Goal: Task Accomplishment & Management: Manage account settings

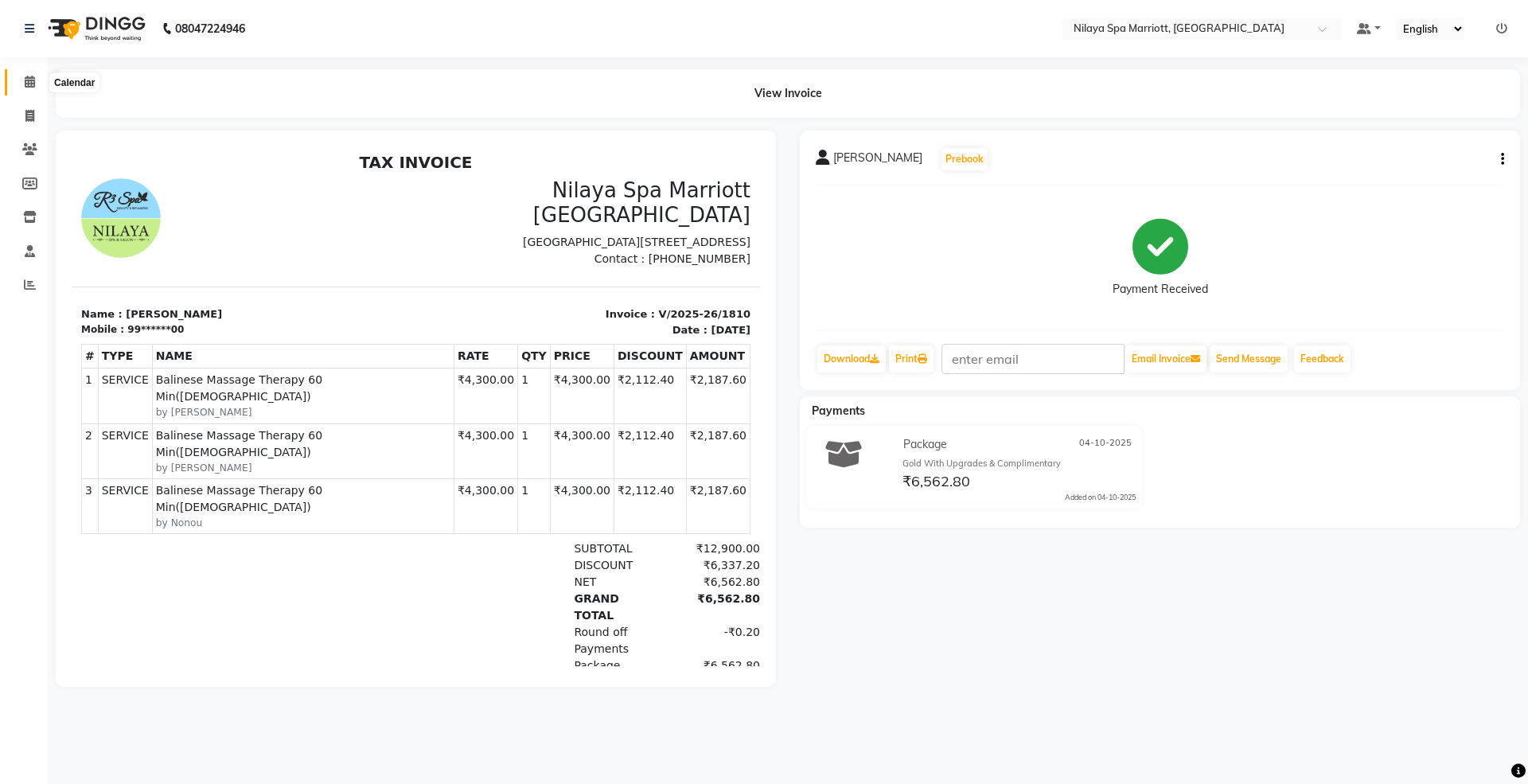
click at [25, 77] on span at bounding box center [29, 82] width 28 height 19
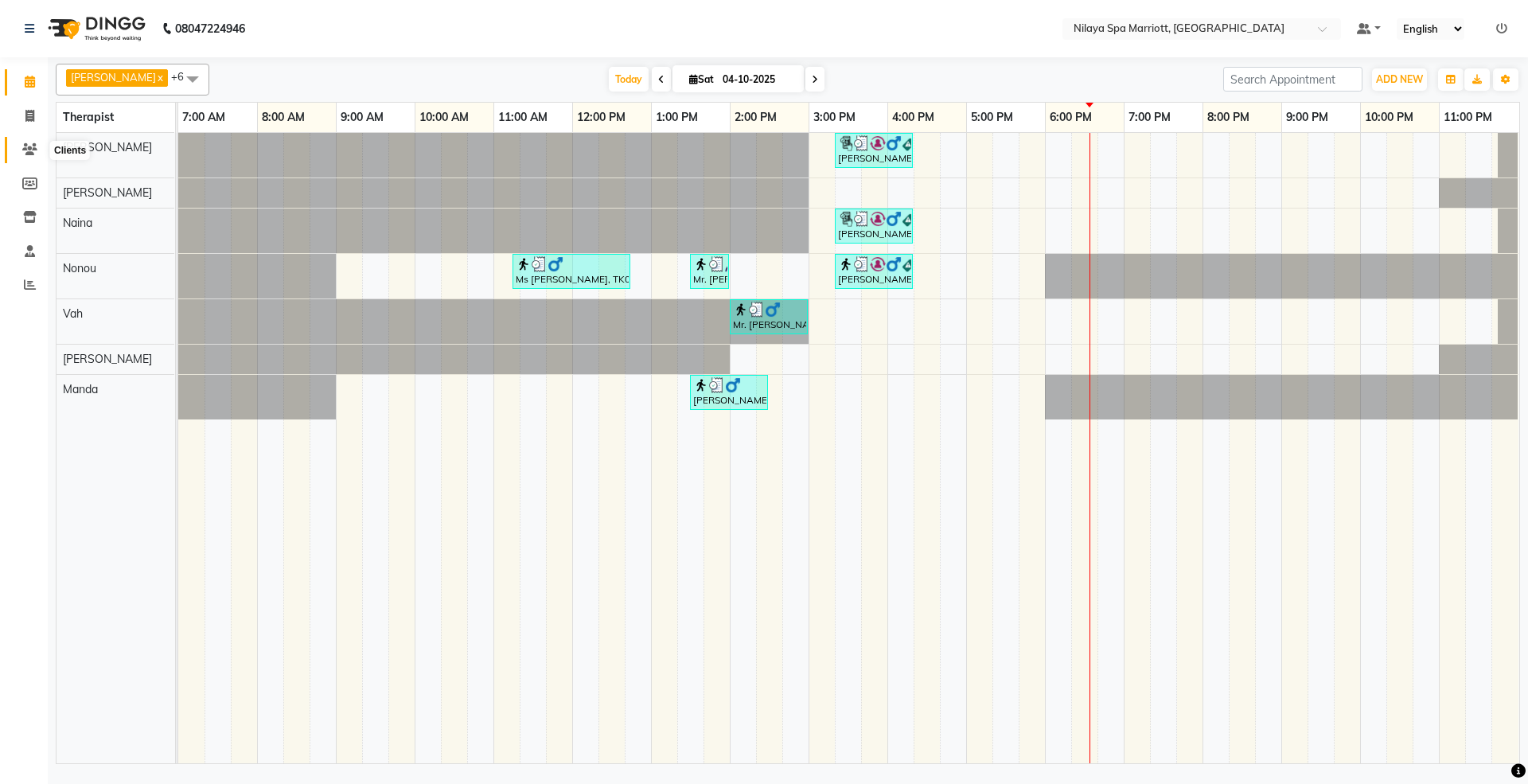
click at [23, 149] on icon at bounding box center [29, 149] width 15 height 12
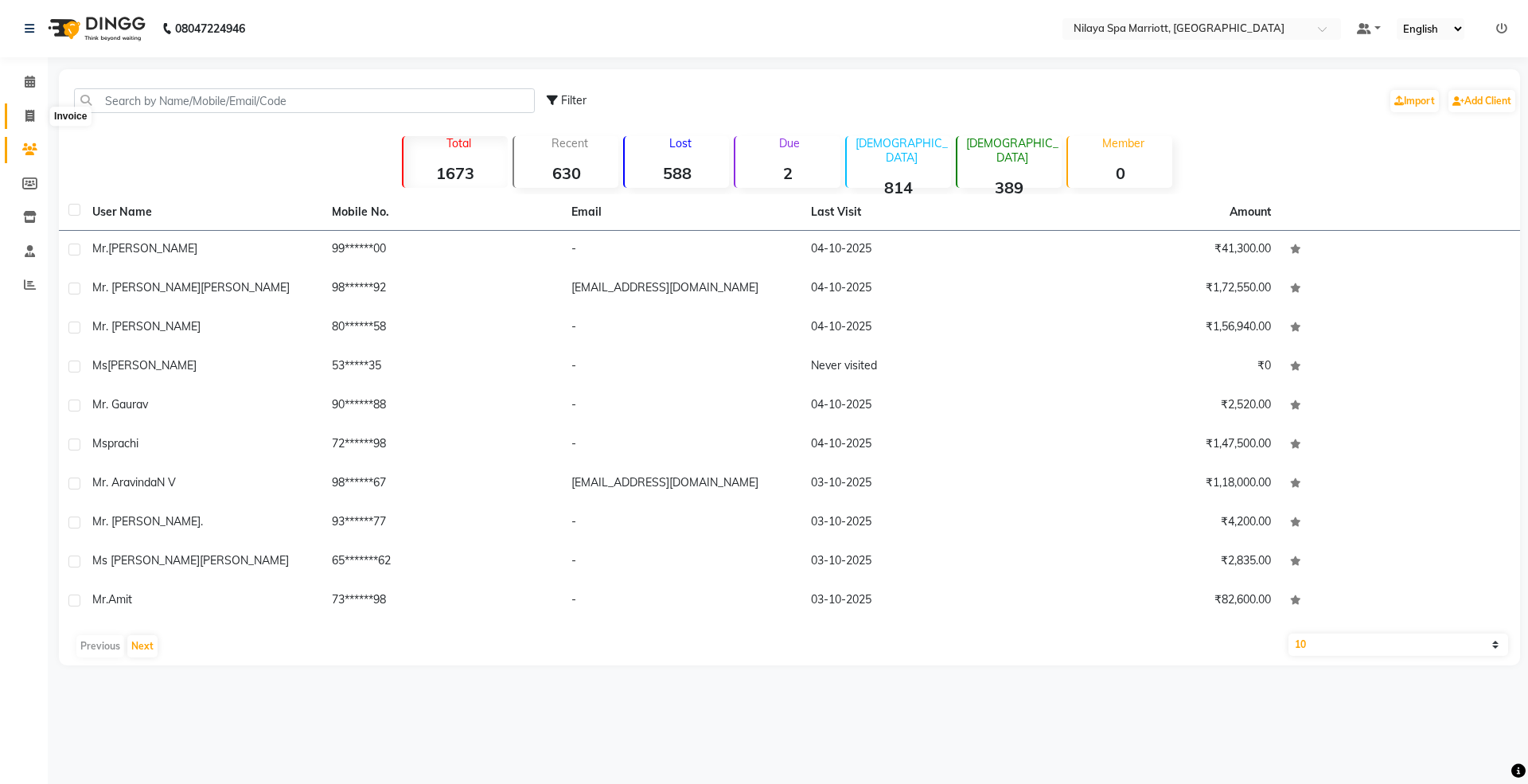
click at [30, 115] on icon at bounding box center [29, 116] width 9 height 12
select select "service"
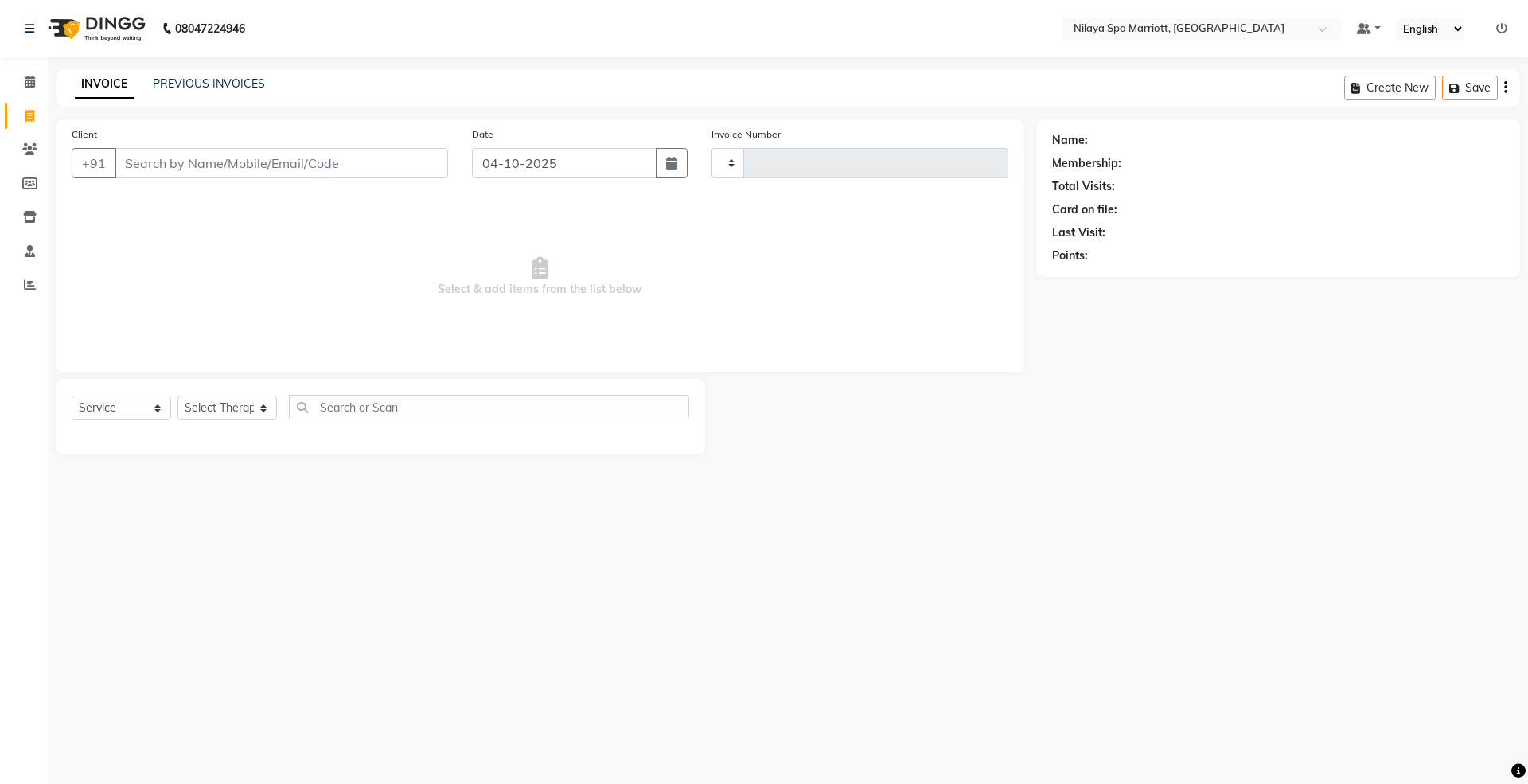
type input "1811"
select select "7950"
select select "package"
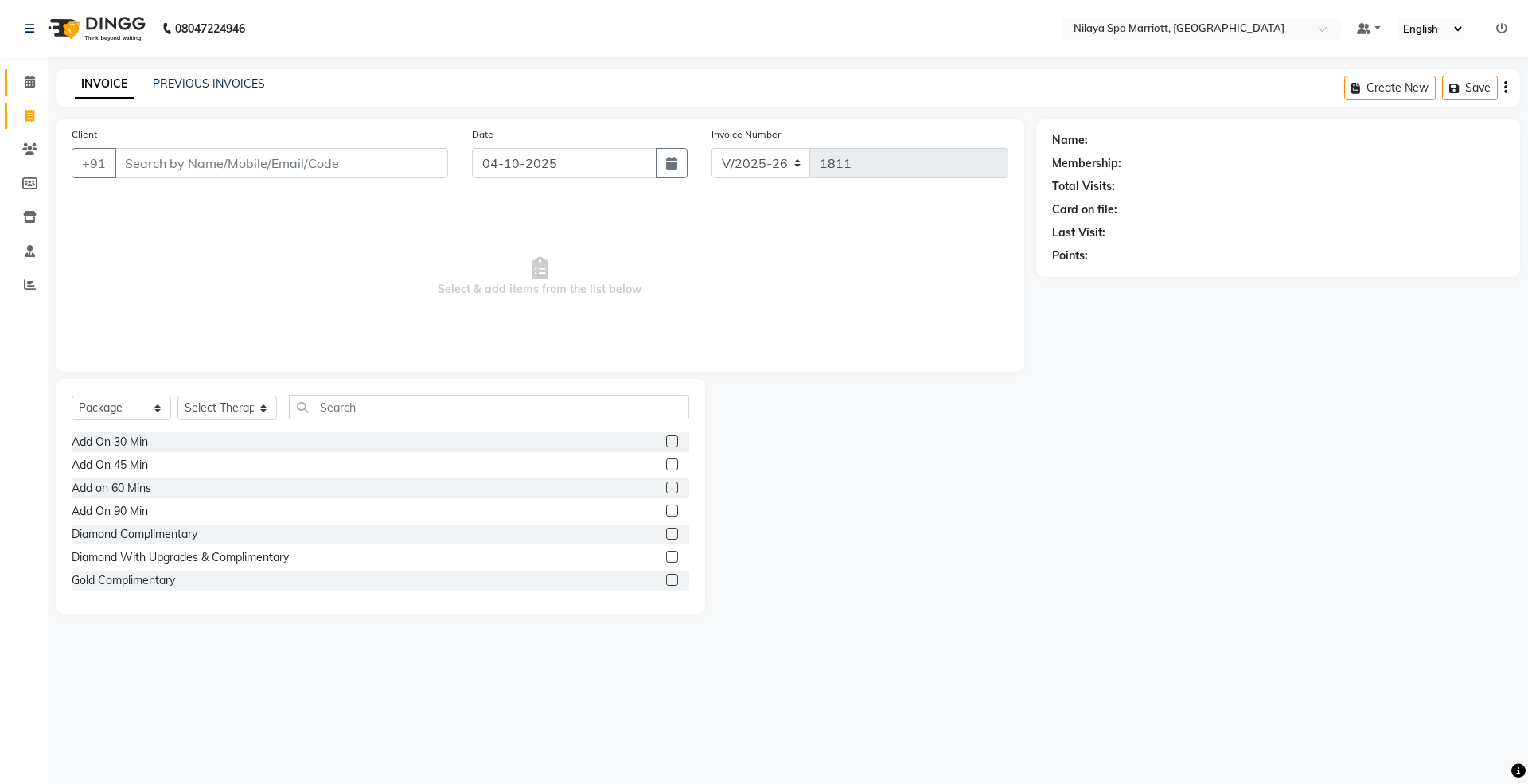
click at [29, 71] on link "Calendar" at bounding box center [23, 82] width 38 height 26
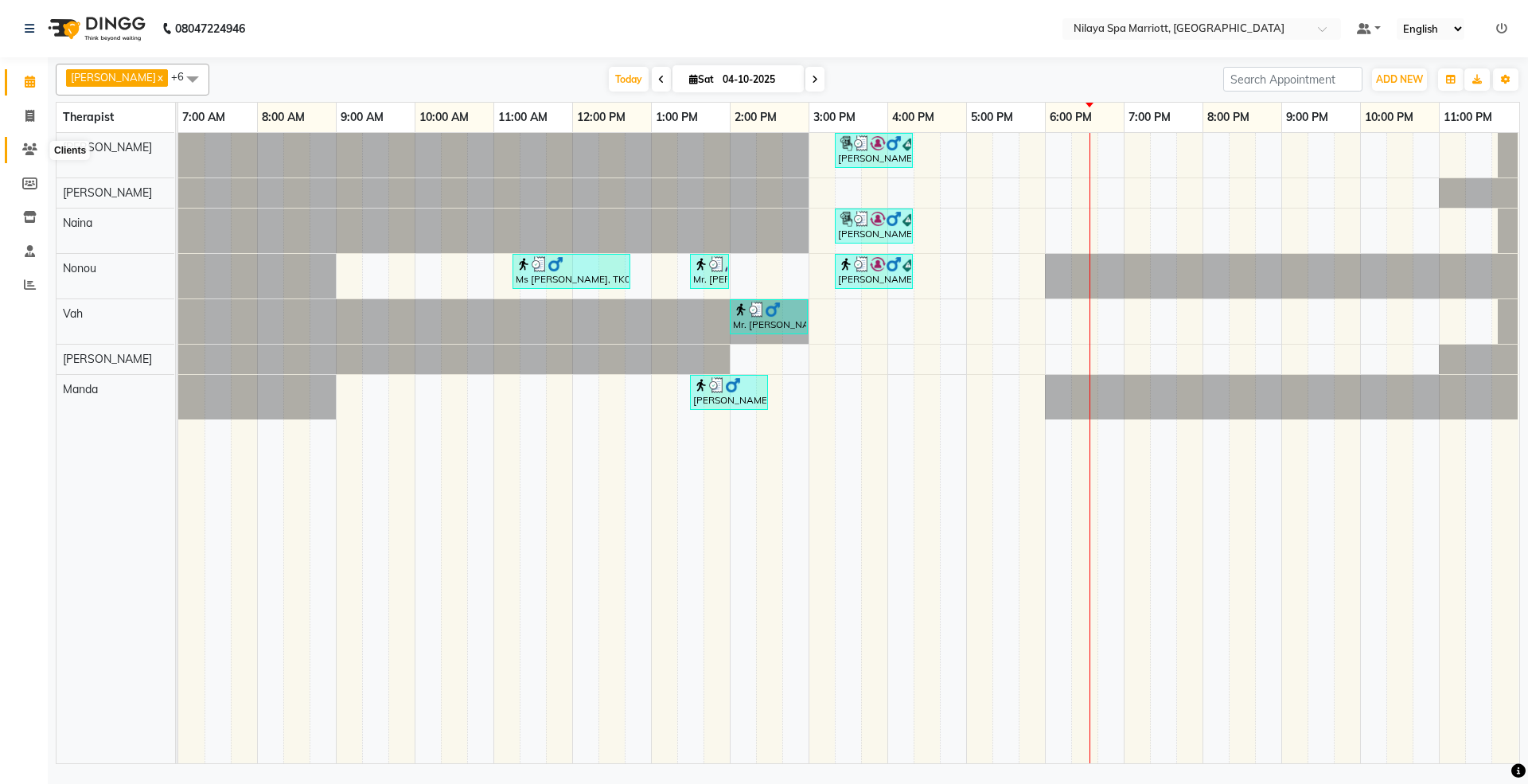
click at [25, 148] on icon at bounding box center [29, 149] width 15 height 12
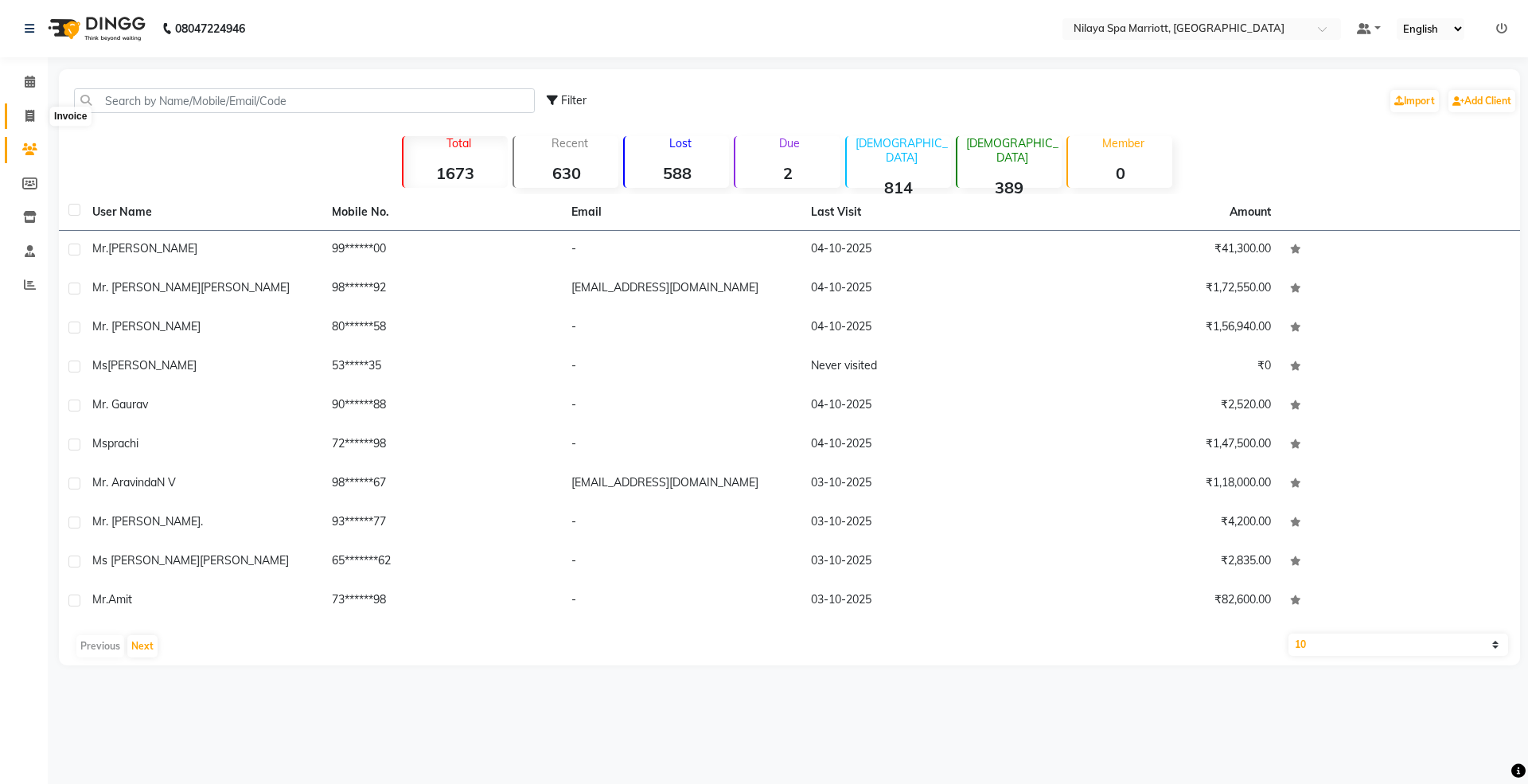
click at [32, 112] on icon at bounding box center [29, 116] width 9 height 12
select select "7950"
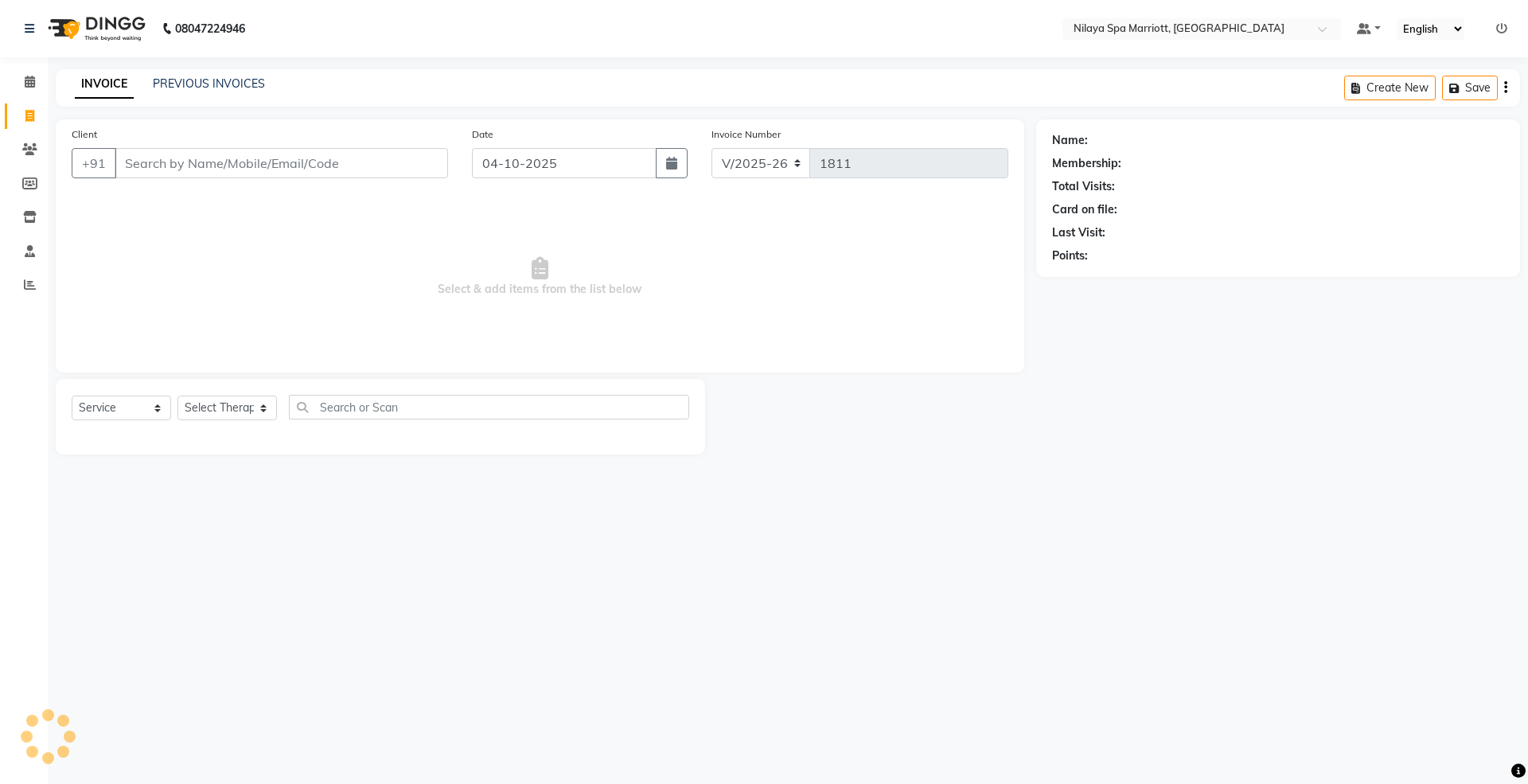
select select "package"
click at [181, 71] on div "INVOICE PREVIOUS INVOICES Create New Save" at bounding box center [787, 88] width 1465 height 37
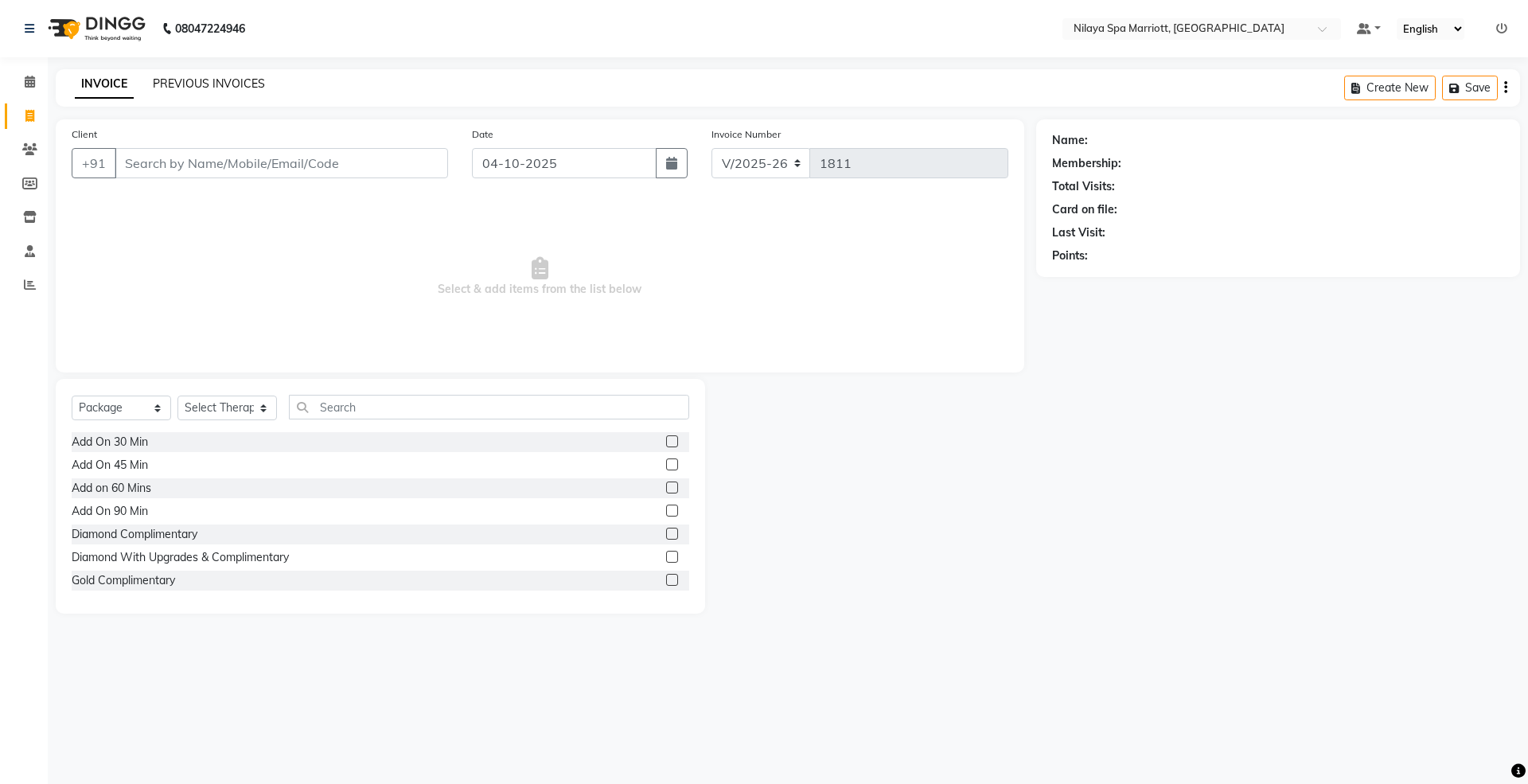
click at [181, 83] on link "PREVIOUS INVOICES" at bounding box center [209, 83] width 112 height 15
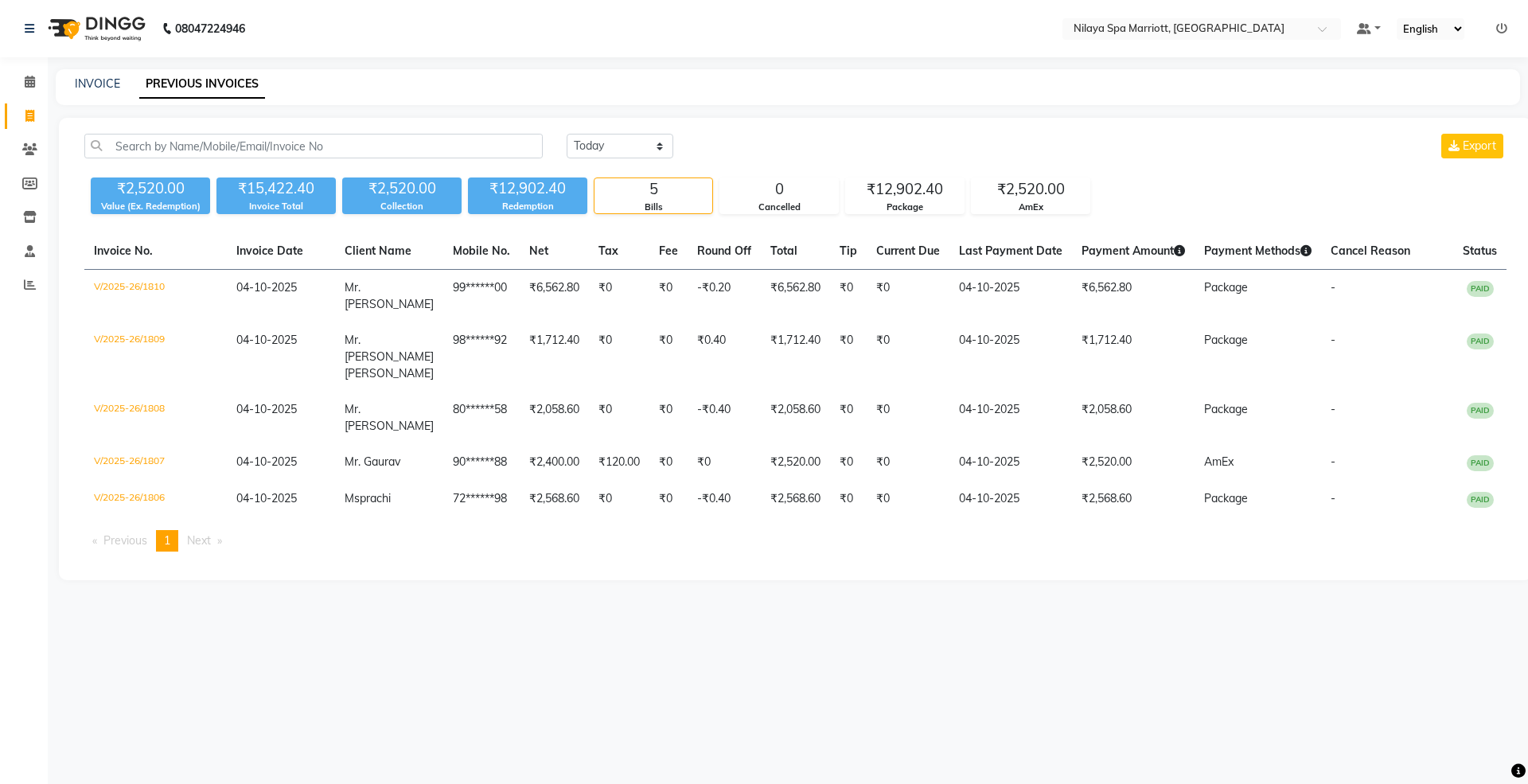
click at [426, 561] on div "[DATE] [DATE] Custom Range Export ₹2,520.00 Value (Ex. Redemption) ₹15,422.40 I…" at bounding box center [795, 349] width 1473 height 462
click at [7, 114] on link "Invoice" at bounding box center [23, 116] width 38 height 26
select select "service"
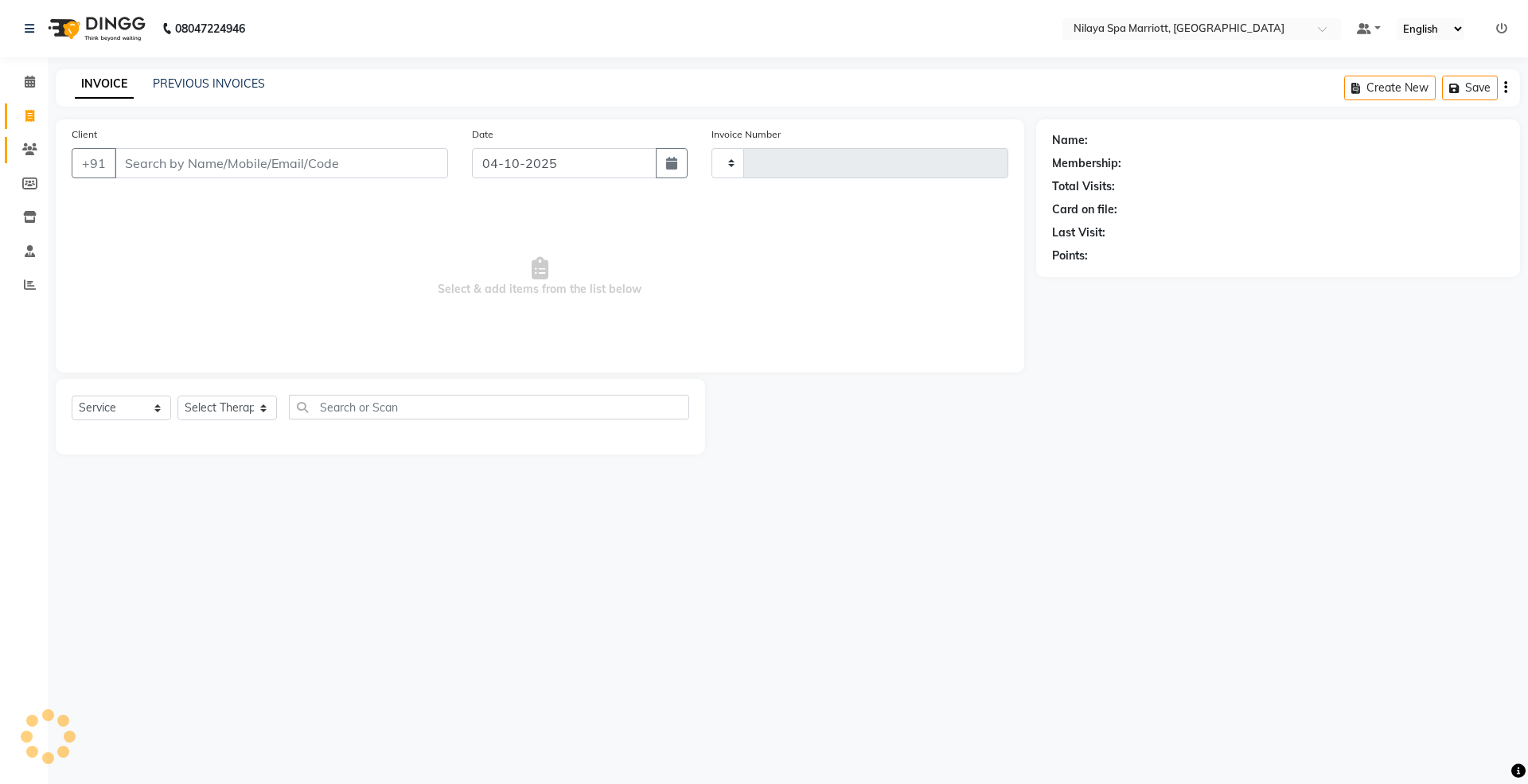
type input "1811"
click at [22, 146] on icon at bounding box center [29, 149] width 15 height 12
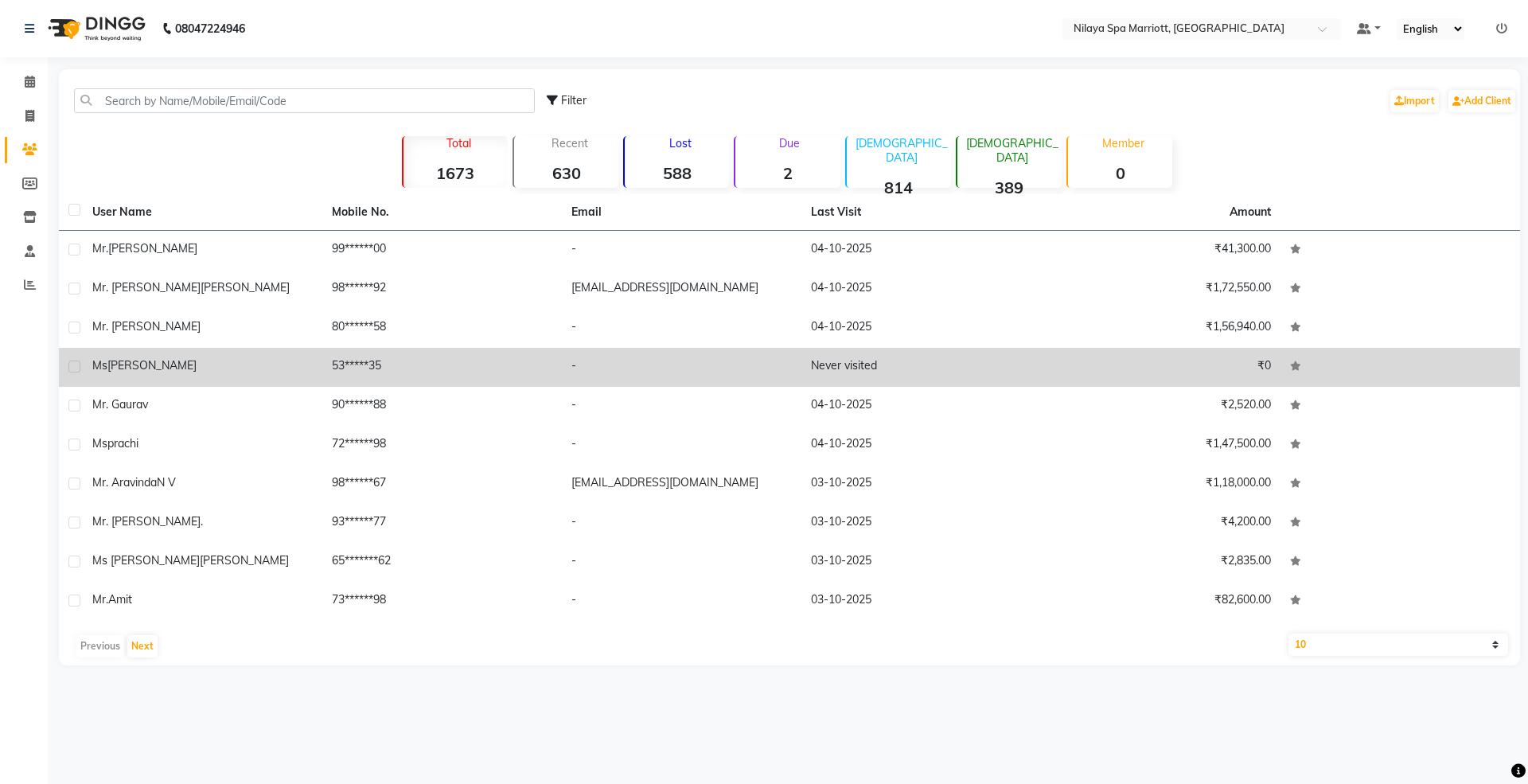
click at [184, 360] on div "ms [PERSON_NAME]" at bounding box center [203, 365] width 221 height 17
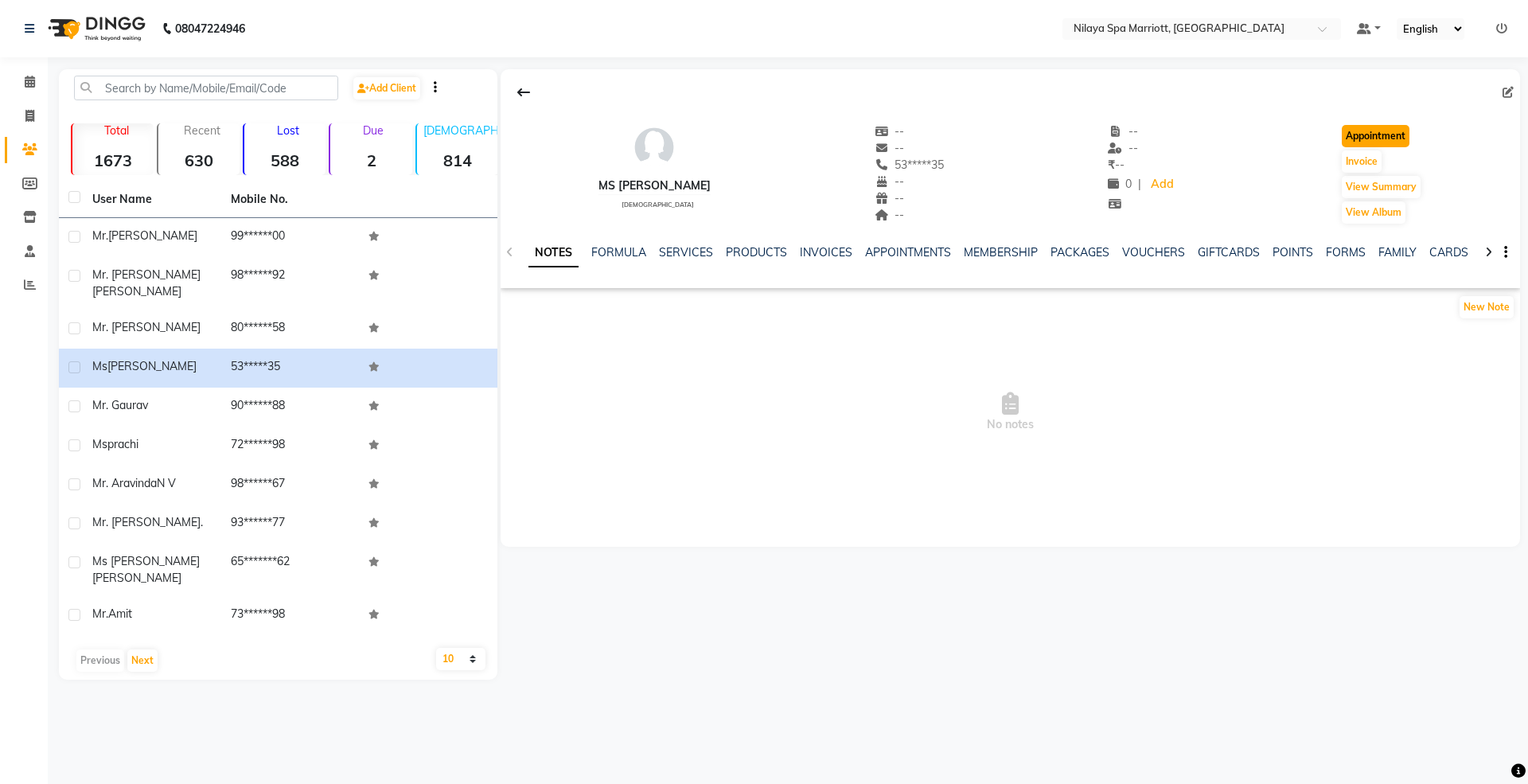
click at [1361, 132] on button "Appointment" at bounding box center [1375, 136] width 67 height 22
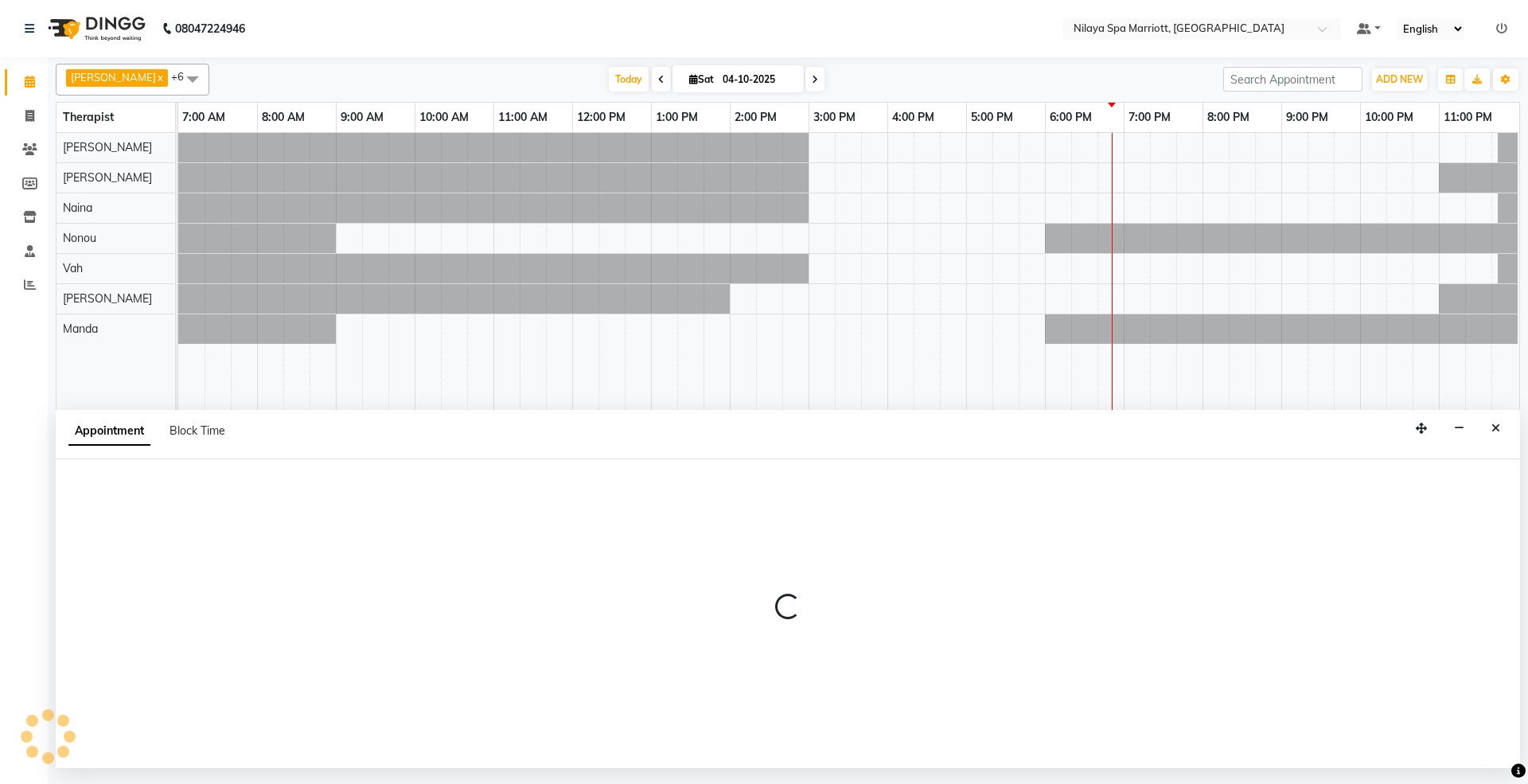
select select "tentative"
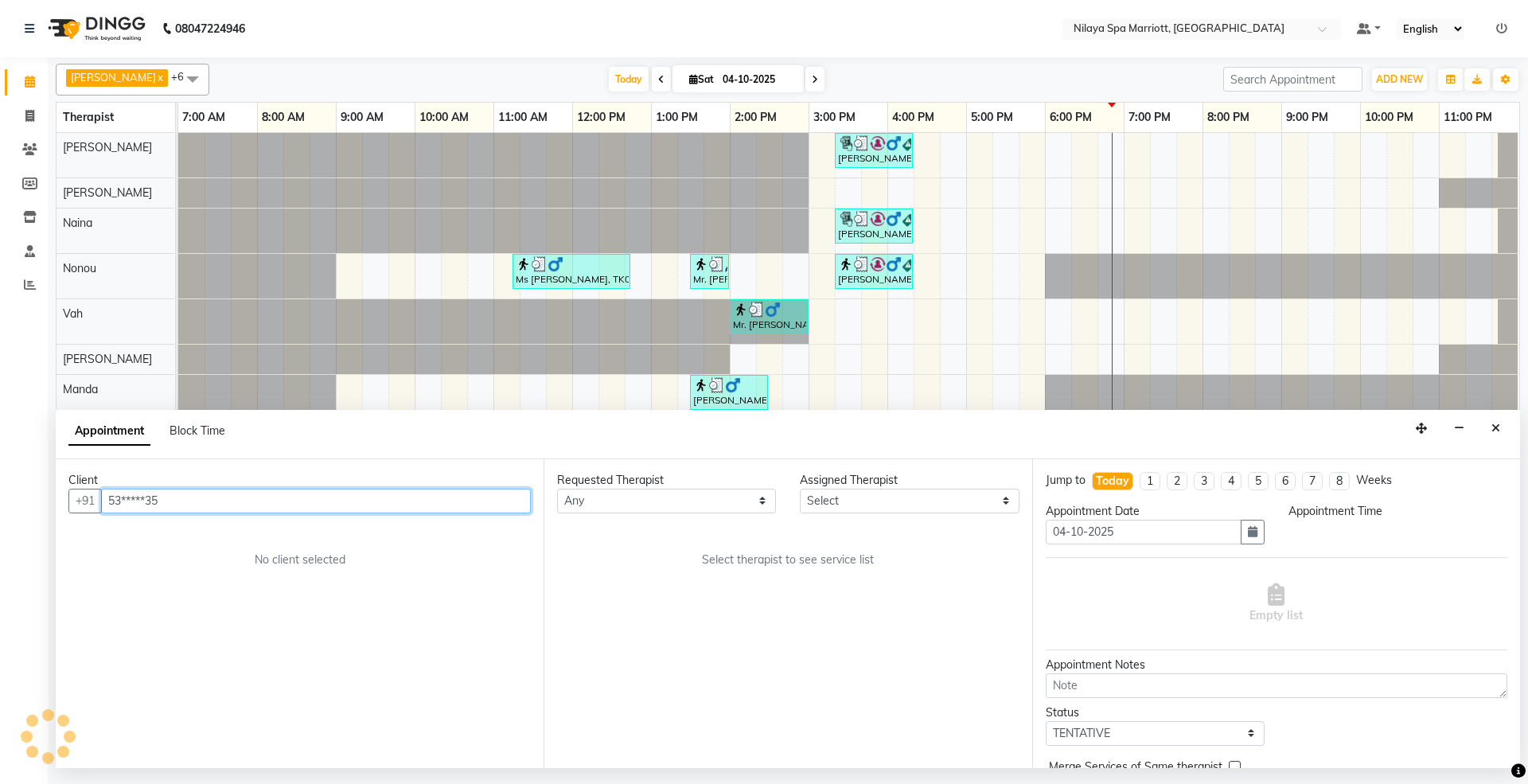
select select "480"
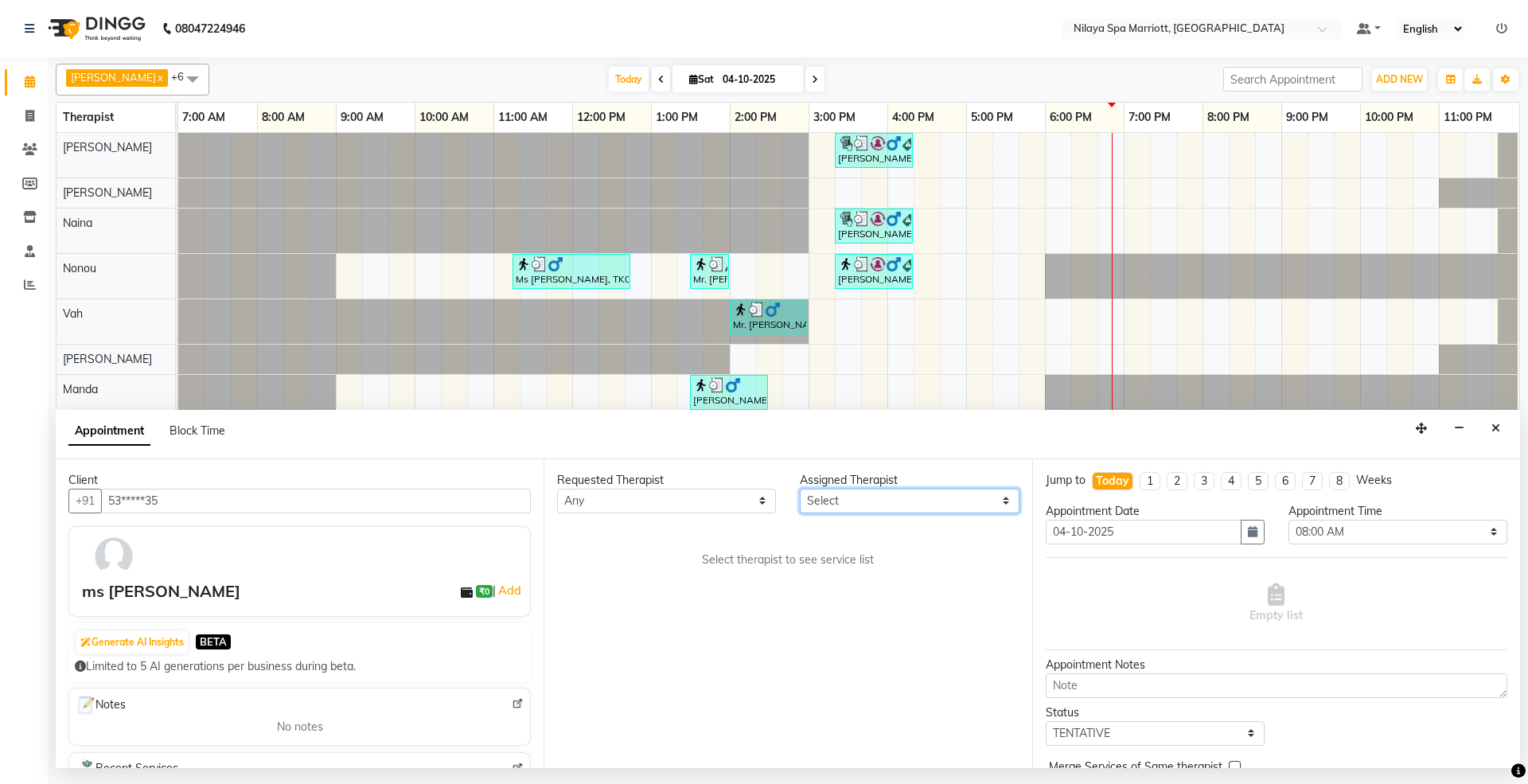
click at [935, 498] on select "Select [PERSON_NAME] [PERSON_NAME] [PERSON_NAME] [PERSON_NAME] Vah" at bounding box center [909, 500] width 219 height 24
click at [800, 490] on select "Select [PERSON_NAME] [PERSON_NAME] [PERSON_NAME] [PERSON_NAME] Vah" at bounding box center [909, 500] width 219 height 24
click at [879, 499] on select "Select [PERSON_NAME] [PERSON_NAME] [PERSON_NAME] [PERSON_NAME] Vah" at bounding box center [909, 500] width 219 height 24
click at [842, 503] on select "Select [PERSON_NAME] [PERSON_NAME] [PERSON_NAME] [PERSON_NAME] Vah" at bounding box center [909, 500] width 219 height 24
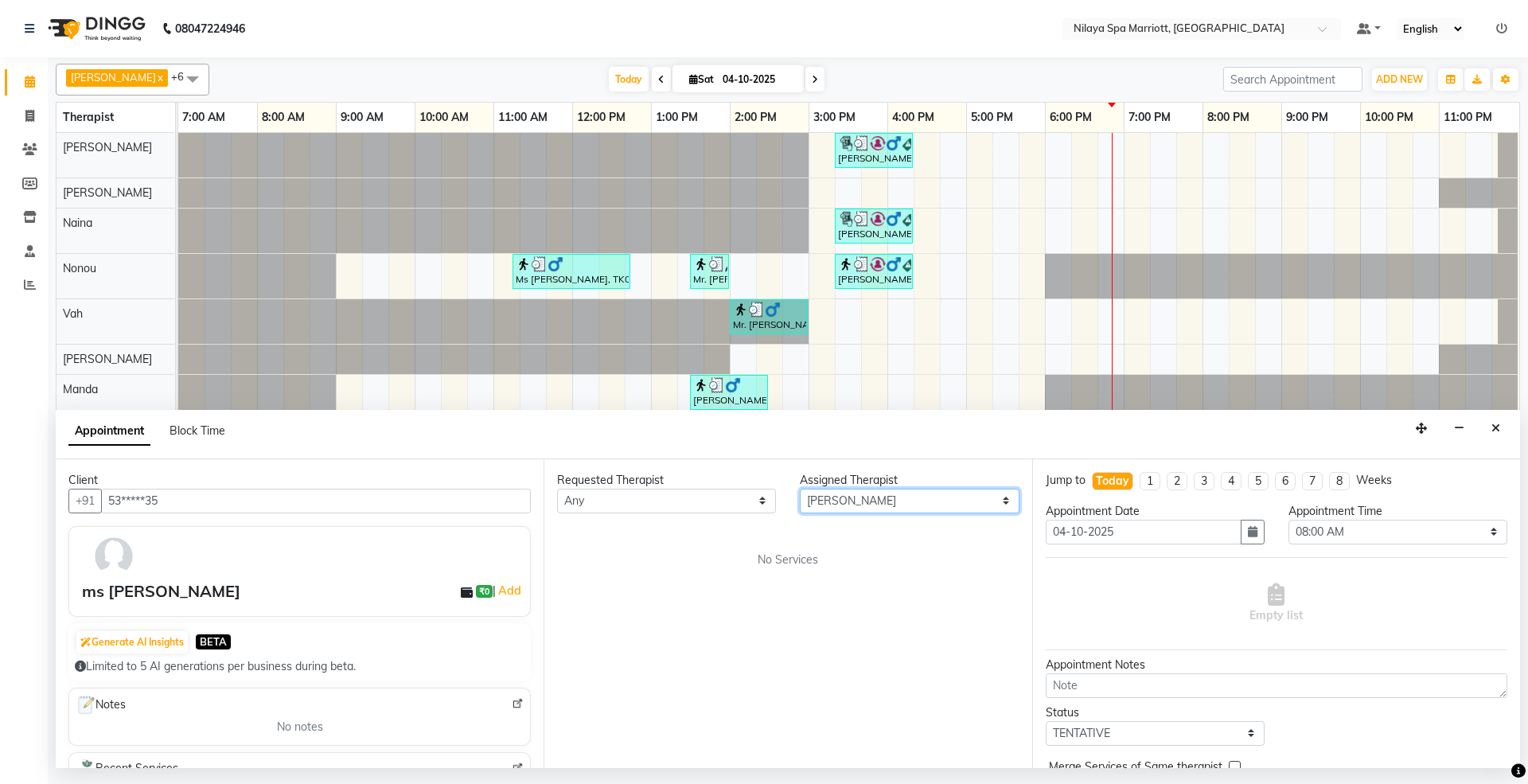
click at [800, 490] on select "Select [PERSON_NAME] [PERSON_NAME] [PERSON_NAME] [PERSON_NAME] Vah" at bounding box center [909, 500] width 219 height 24
click at [831, 594] on div "Requested Therapist Any [PERSON_NAME] [PERSON_NAME] [PERSON_NAME] [PERSON_NAME]…" at bounding box center [787, 613] width 488 height 309
click at [800, 572] on div "Requested Therapist Any [PERSON_NAME] [PERSON_NAME] [PERSON_NAME] [PERSON_NAME]…" at bounding box center [787, 613] width 488 height 309
click at [800, 568] on span "No Services" at bounding box center [788, 559] width 60 height 17
click at [800, 565] on span "No Services" at bounding box center [788, 559] width 60 height 17
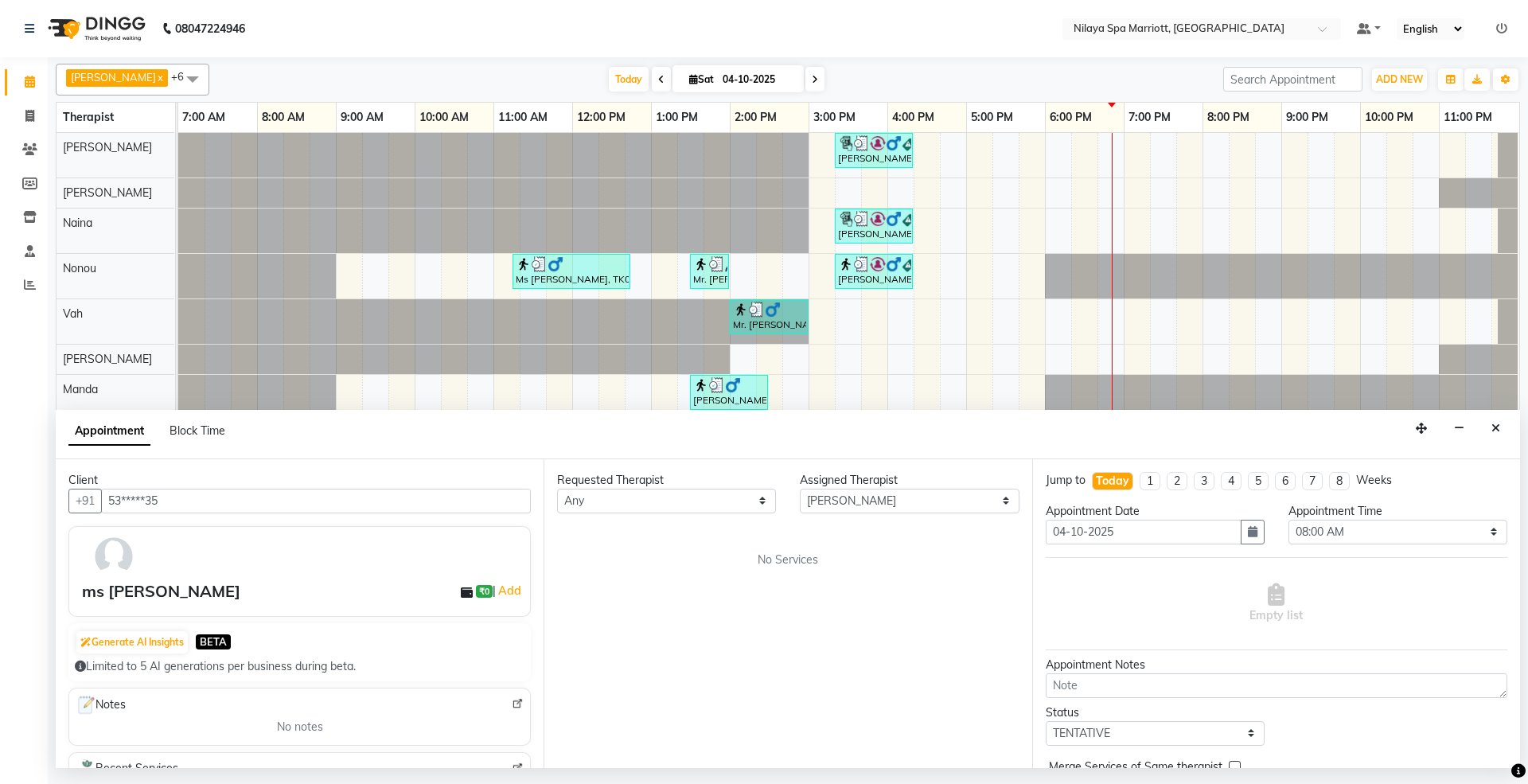
click at [800, 564] on span "No Services" at bounding box center [788, 559] width 60 height 17
click at [861, 509] on select "Select [PERSON_NAME] [PERSON_NAME] [PERSON_NAME] [PERSON_NAME] Vah" at bounding box center [909, 500] width 219 height 24
click at [800, 490] on select "Select [PERSON_NAME] [PERSON_NAME] [PERSON_NAME] [PERSON_NAME] Vah" at bounding box center [909, 500] width 219 height 24
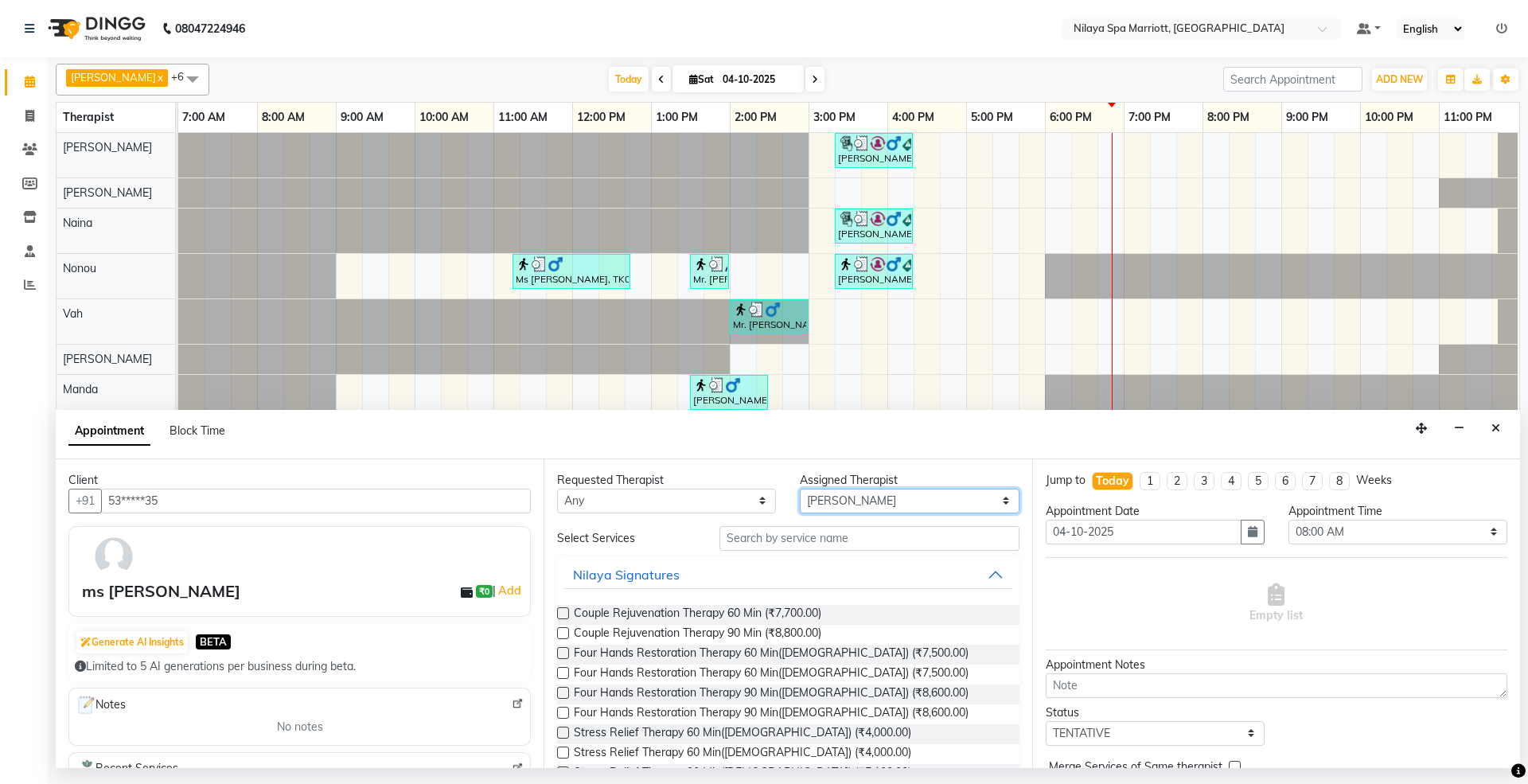
click at [862, 506] on select "Select [PERSON_NAME] [PERSON_NAME] [PERSON_NAME] [PERSON_NAME] Vah" at bounding box center [909, 500] width 219 height 24
select select "71650"
click at [800, 490] on select "Select [PERSON_NAME] [PERSON_NAME] [PERSON_NAME] [PERSON_NAME] Vah" at bounding box center [909, 500] width 219 height 24
click at [823, 541] on input "text" at bounding box center [869, 537] width 301 height 24
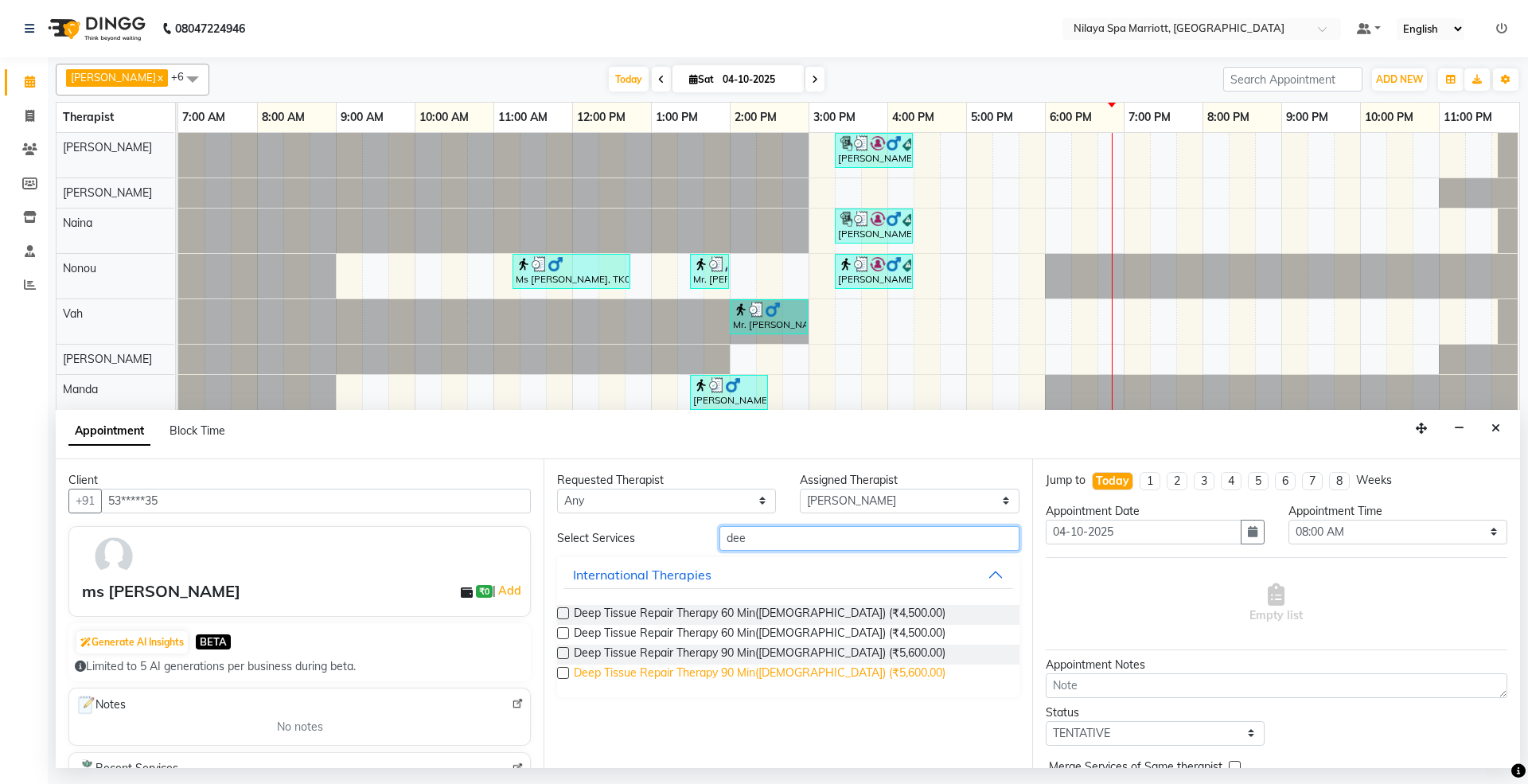
type input "dee"
click at [759, 672] on span "Deep Tissue Repair Therapy 90 Min([DEMOGRAPHIC_DATA]) (₹5,600.00)" at bounding box center [759, 674] width 372 height 20
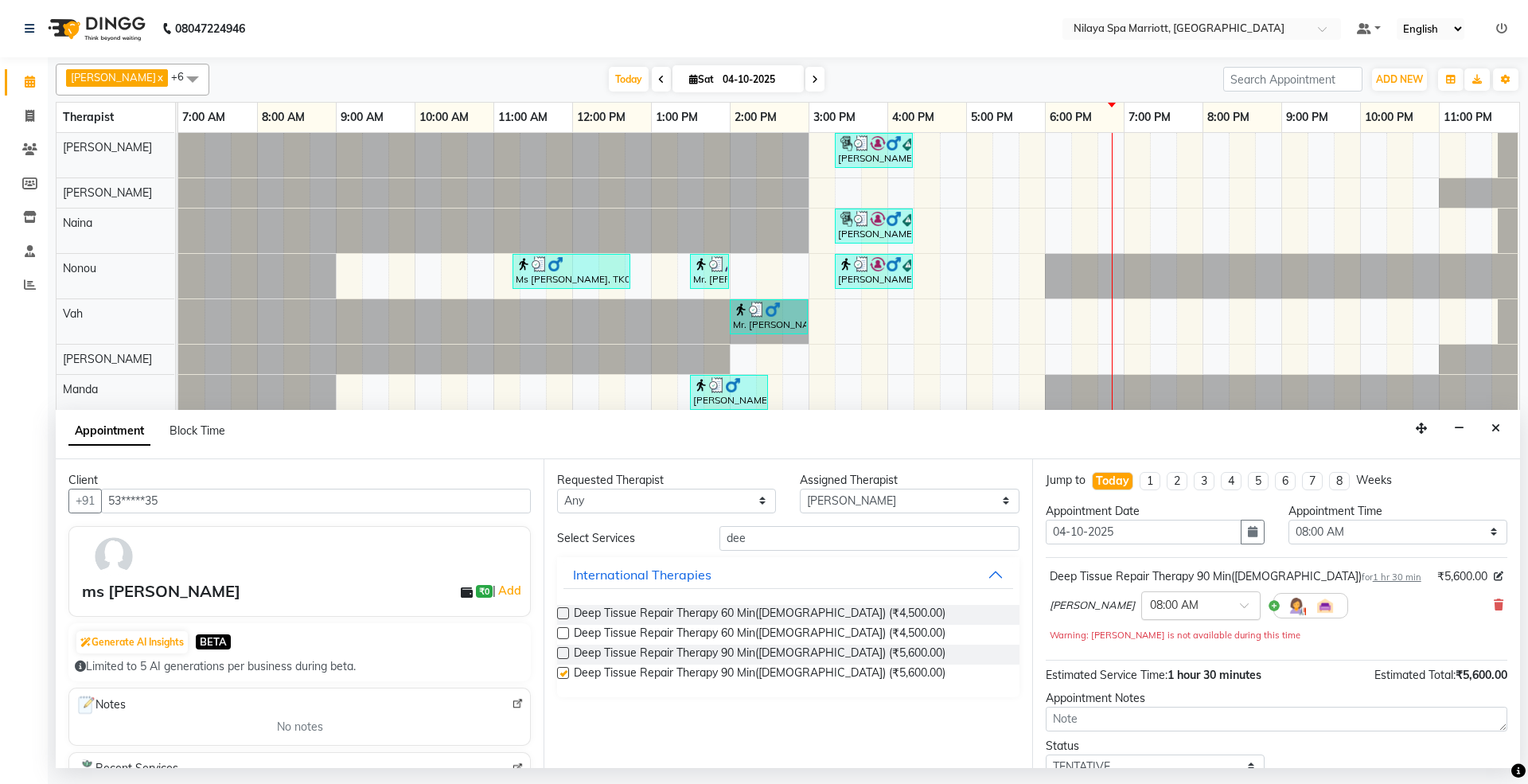
checkbox input "false"
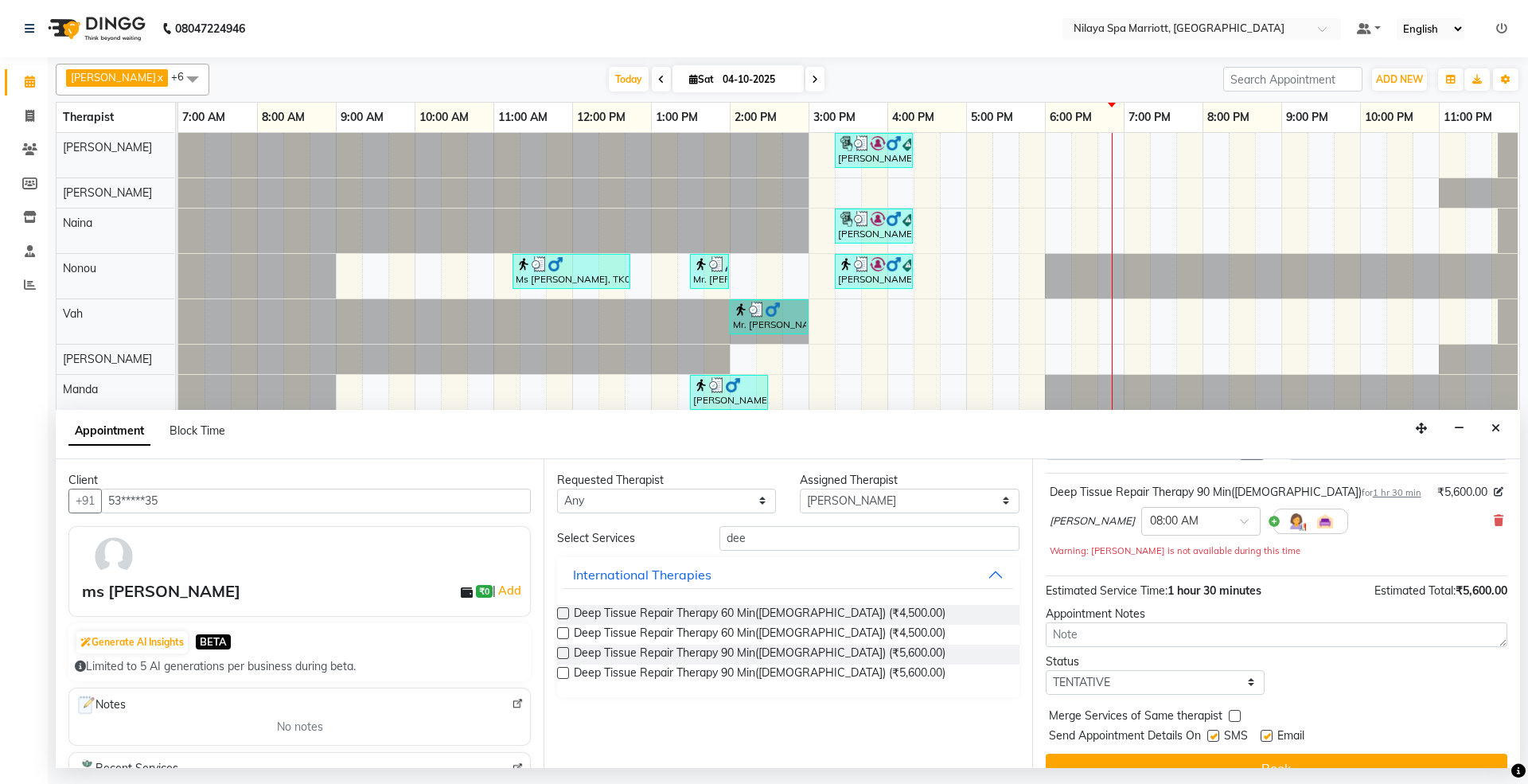
scroll to position [105, 0]
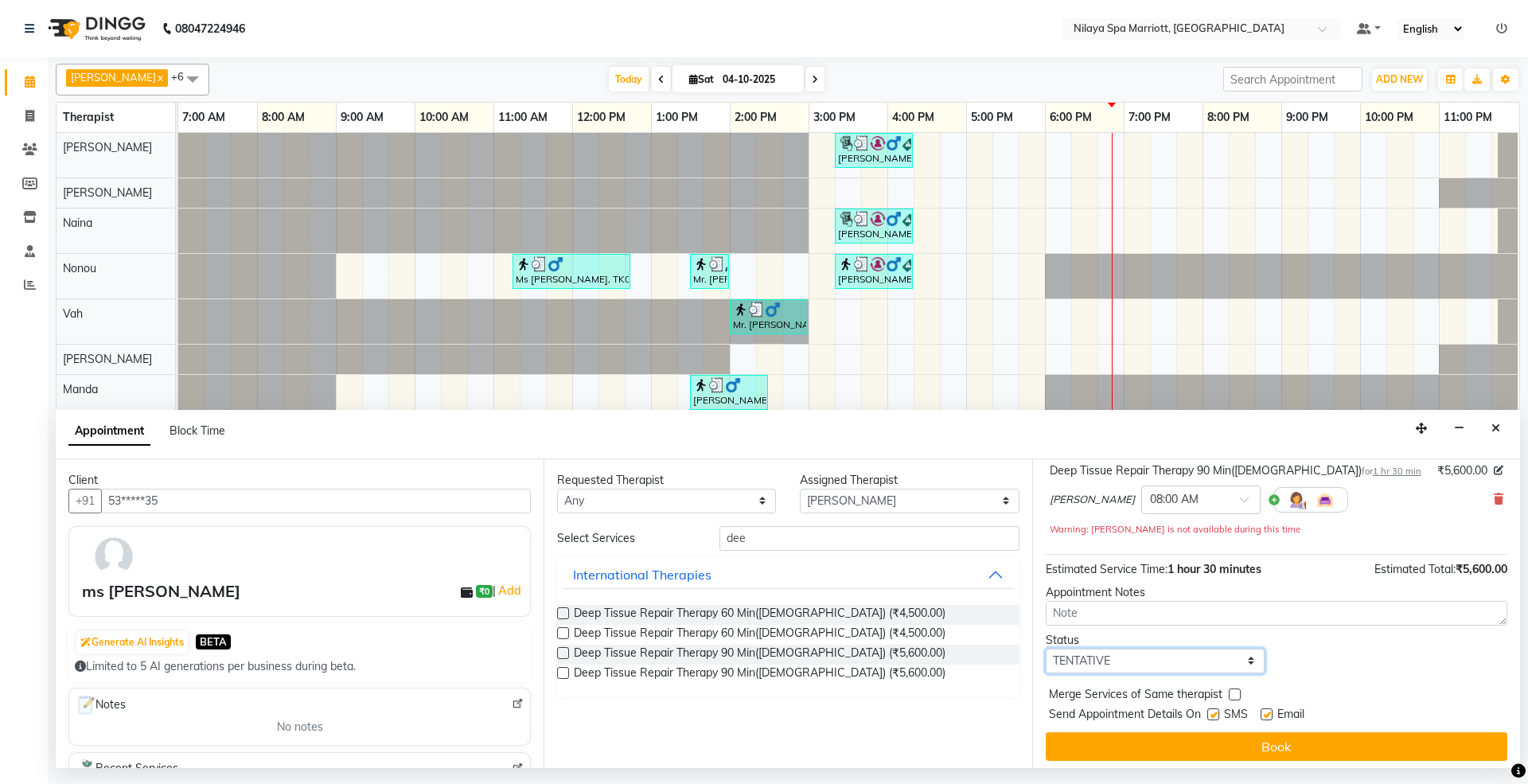
click at [1176, 670] on select "Select TENTATIVE CONFIRM CHECK-IN UPCOMING" at bounding box center [1155, 660] width 219 height 24
select select "confirm booking"
click at [1046, 650] on select "Select TENTATIVE CONFIRM CHECK-IN UPCOMING" at bounding box center [1155, 660] width 219 height 24
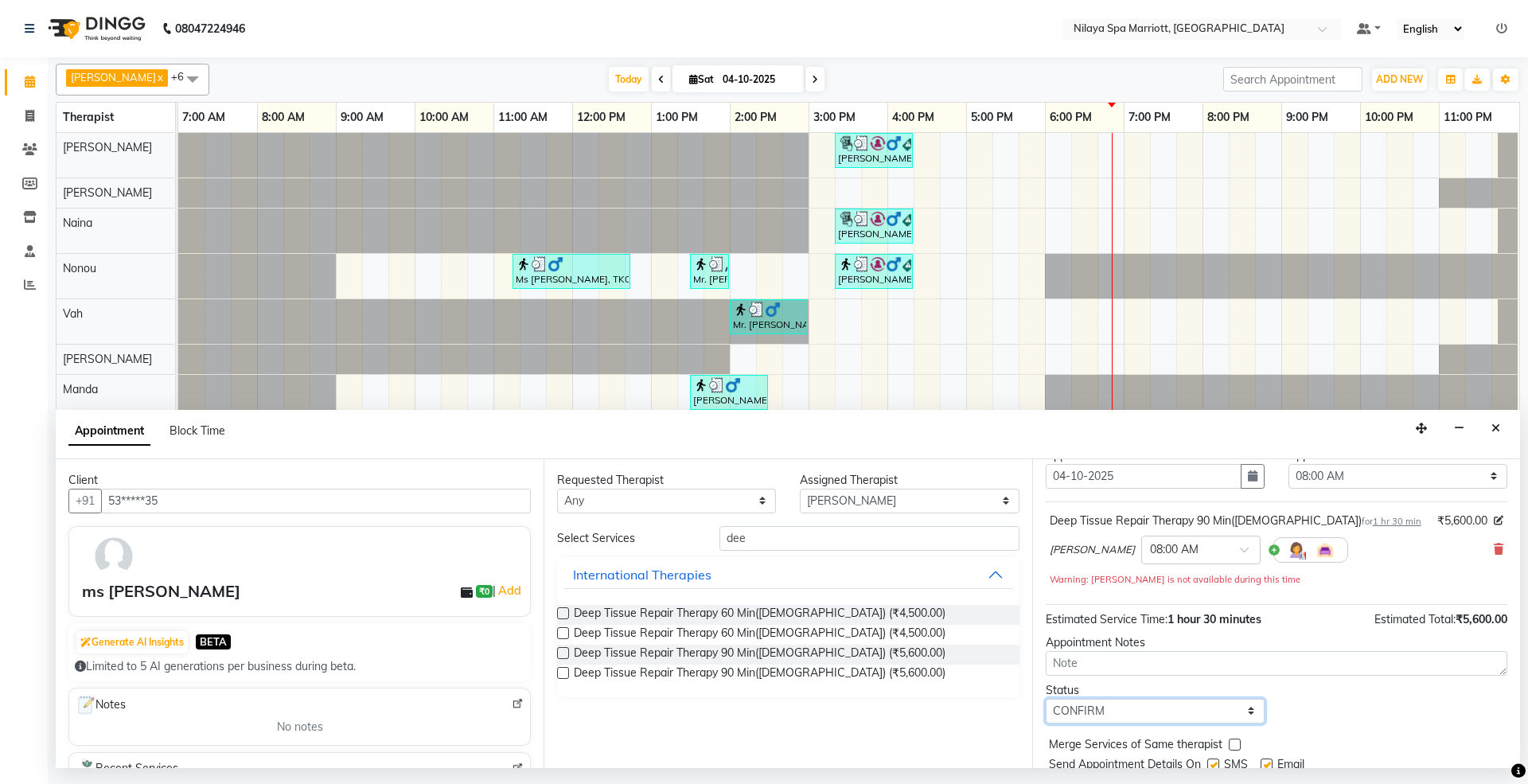
scroll to position [0, 0]
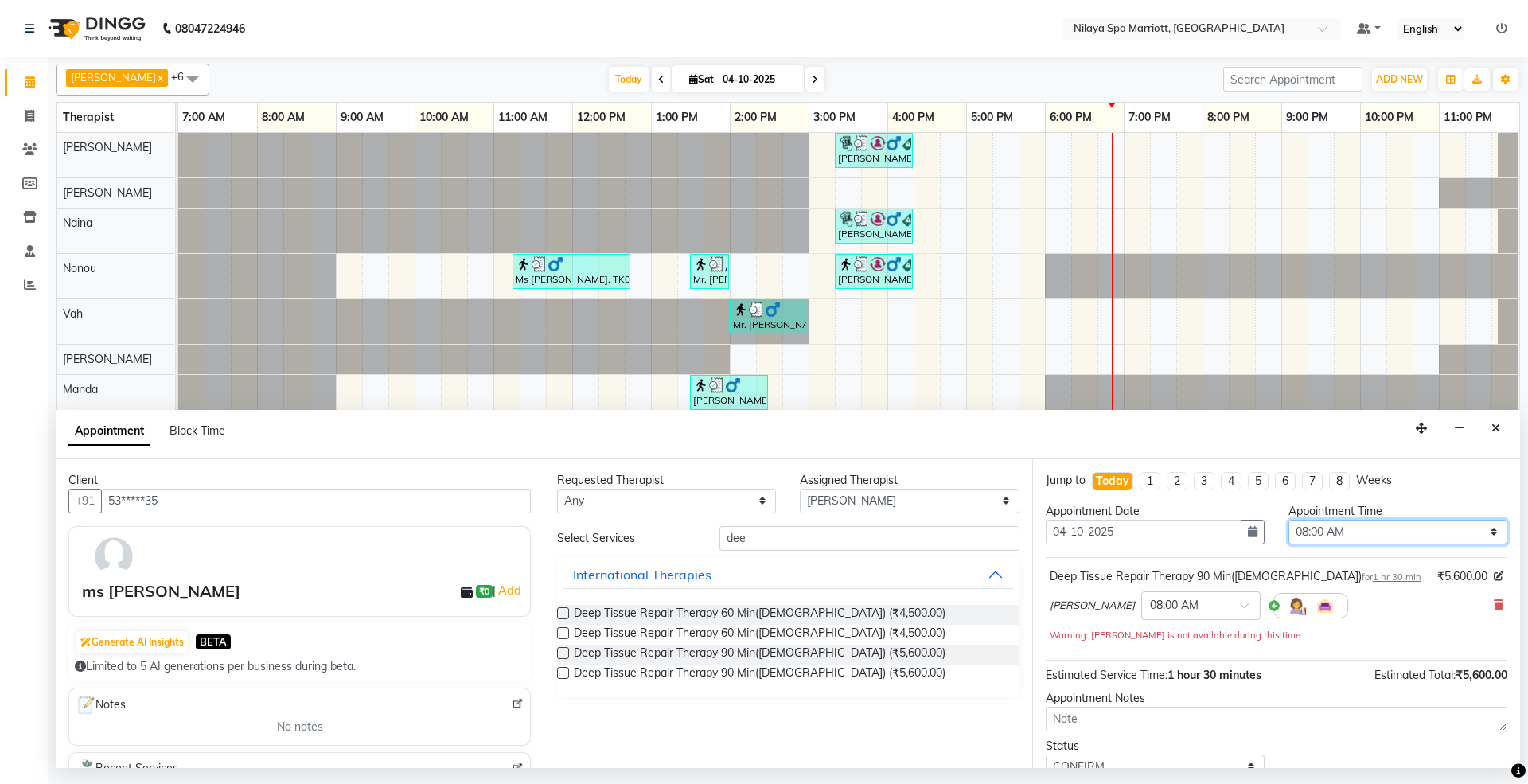
click at [1381, 529] on select "Select 08:00 AM 08:15 AM 08:30 AM 08:45 AM 09:00 AM 09:15 AM 09:30 AM 09:45 AM …" at bounding box center [1398, 531] width 219 height 24
click at [1372, 529] on select "Select 08:00 AM 08:15 AM 08:30 AM 08:45 AM 09:00 AM 09:15 AM 09:30 AM 09:45 AM …" at bounding box center [1398, 531] width 219 height 24
click at [1289, 521] on select "Select 08:00 AM 08:15 AM 08:30 AM 08:45 AM 09:00 AM 09:15 AM 09:30 AM 09:45 AM …" at bounding box center [1398, 531] width 219 height 24
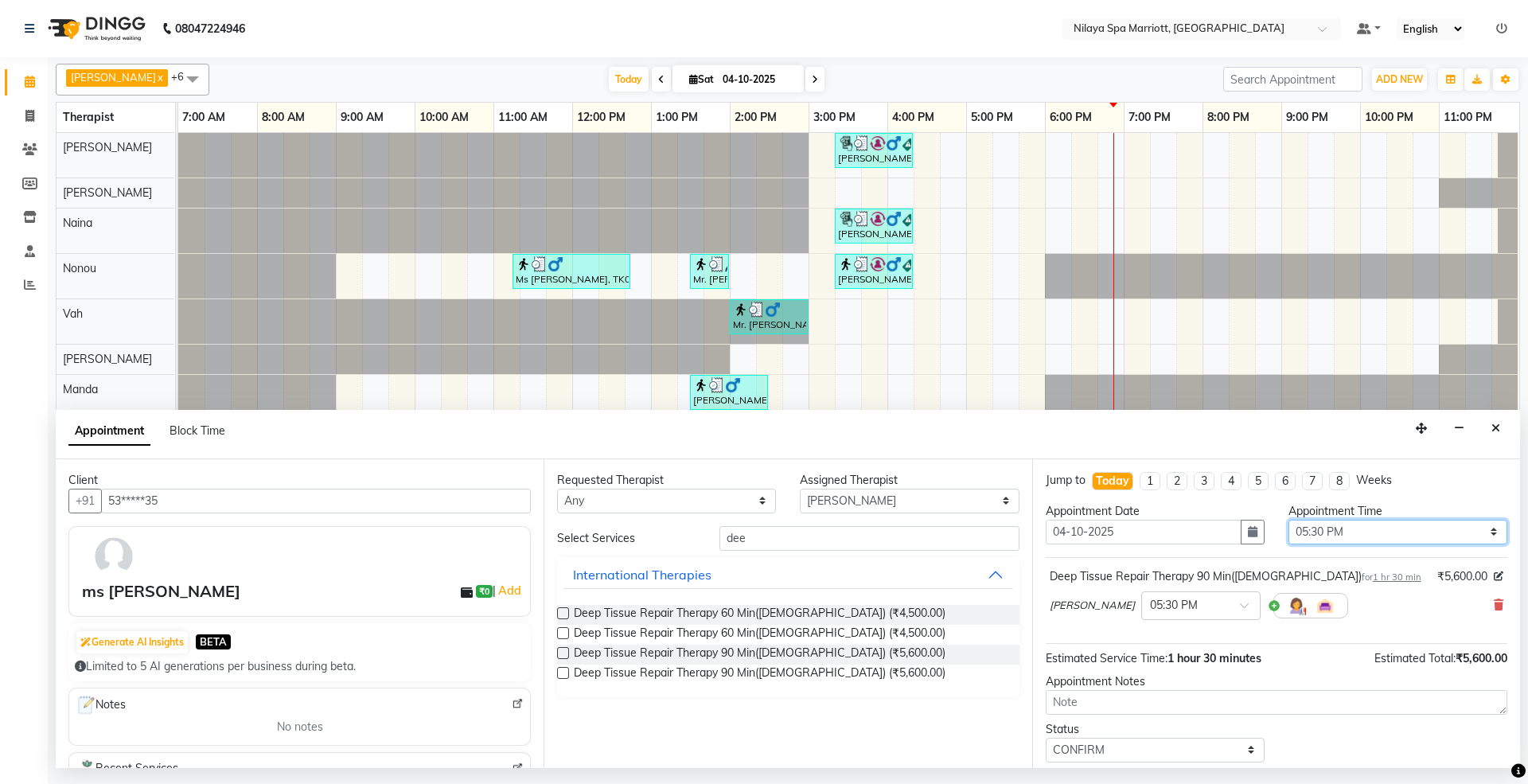
click at [1382, 532] on select "Select 08:00 AM 08:15 AM 08:30 AM 08:45 AM 09:00 AM 09:15 AM 09:30 AM 09:45 AM …" at bounding box center [1398, 531] width 219 height 24
select select "1005"
click at [1289, 521] on select "Select 08:00 AM 08:15 AM 08:30 AM 08:45 AM 09:00 AM 09:15 AM 09:30 AM 09:45 AM …" at bounding box center [1398, 531] width 219 height 24
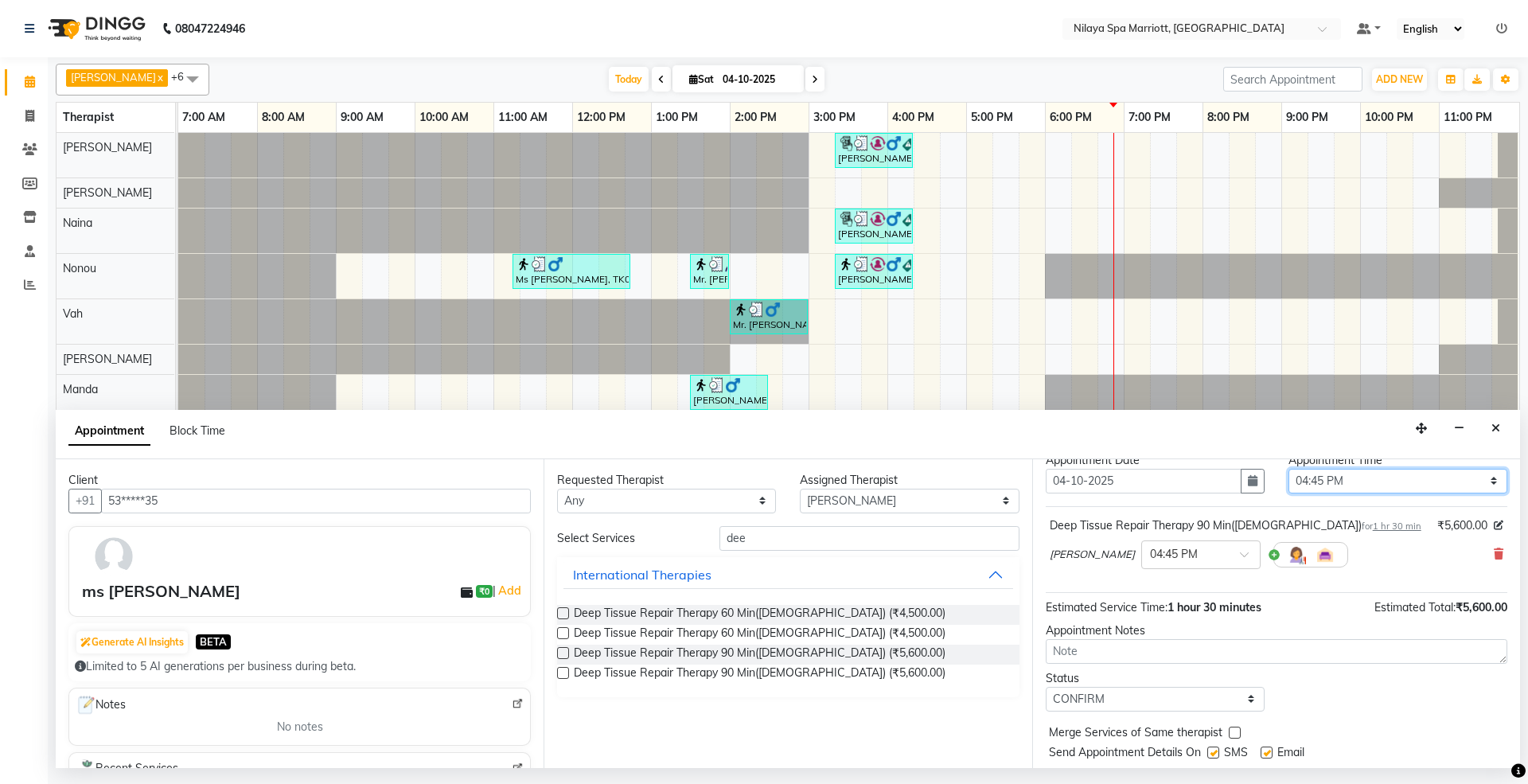
scroll to position [97, 0]
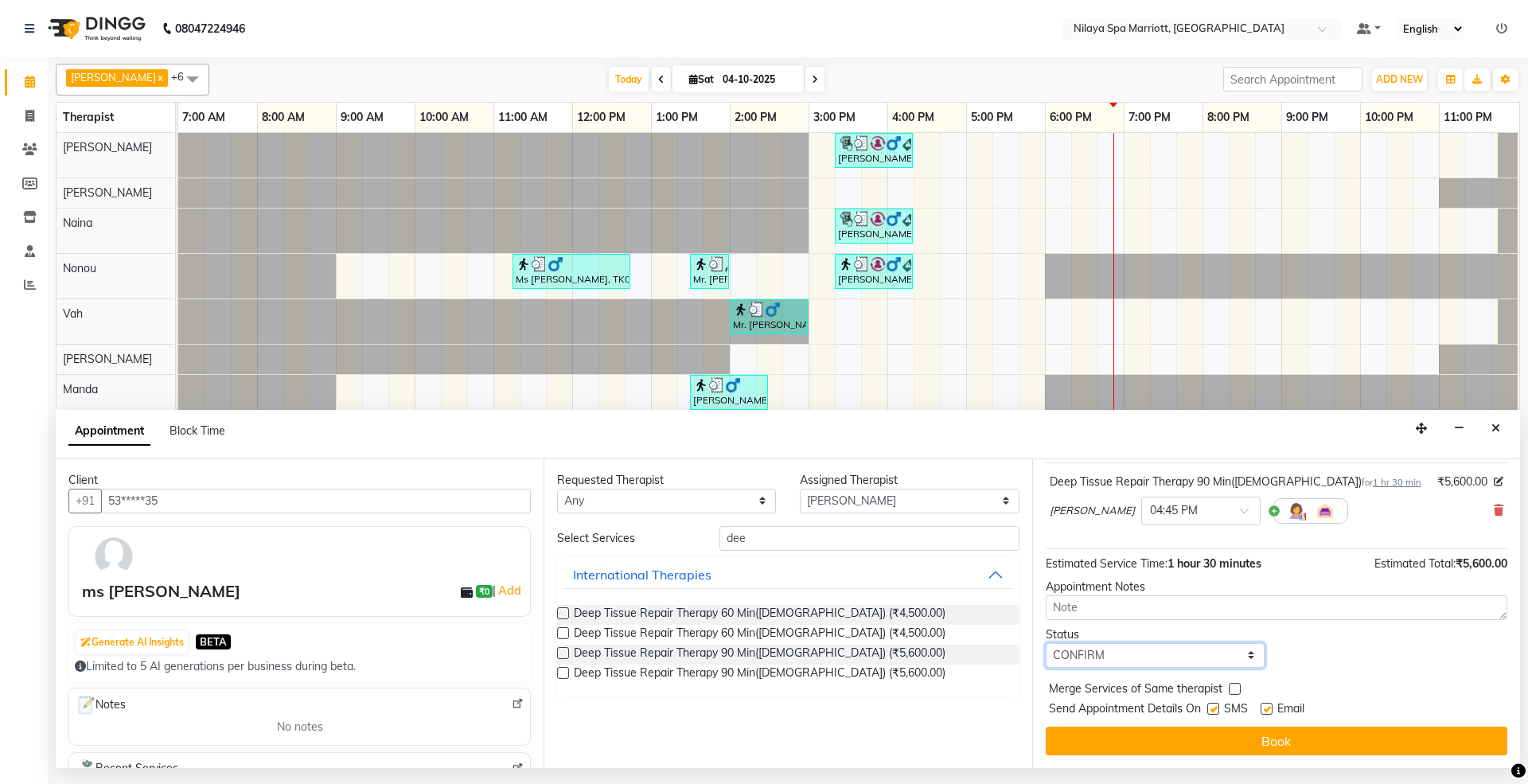
click at [1145, 658] on select "Select TENTATIVE CONFIRM CHECK-IN UPCOMING" at bounding box center [1155, 654] width 219 height 24
select select "check-in"
click at [1046, 644] on select "Select TENTATIVE CONFIRM CHECK-IN UPCOMING" at bounding box center [1155, 654] width 219 height 24
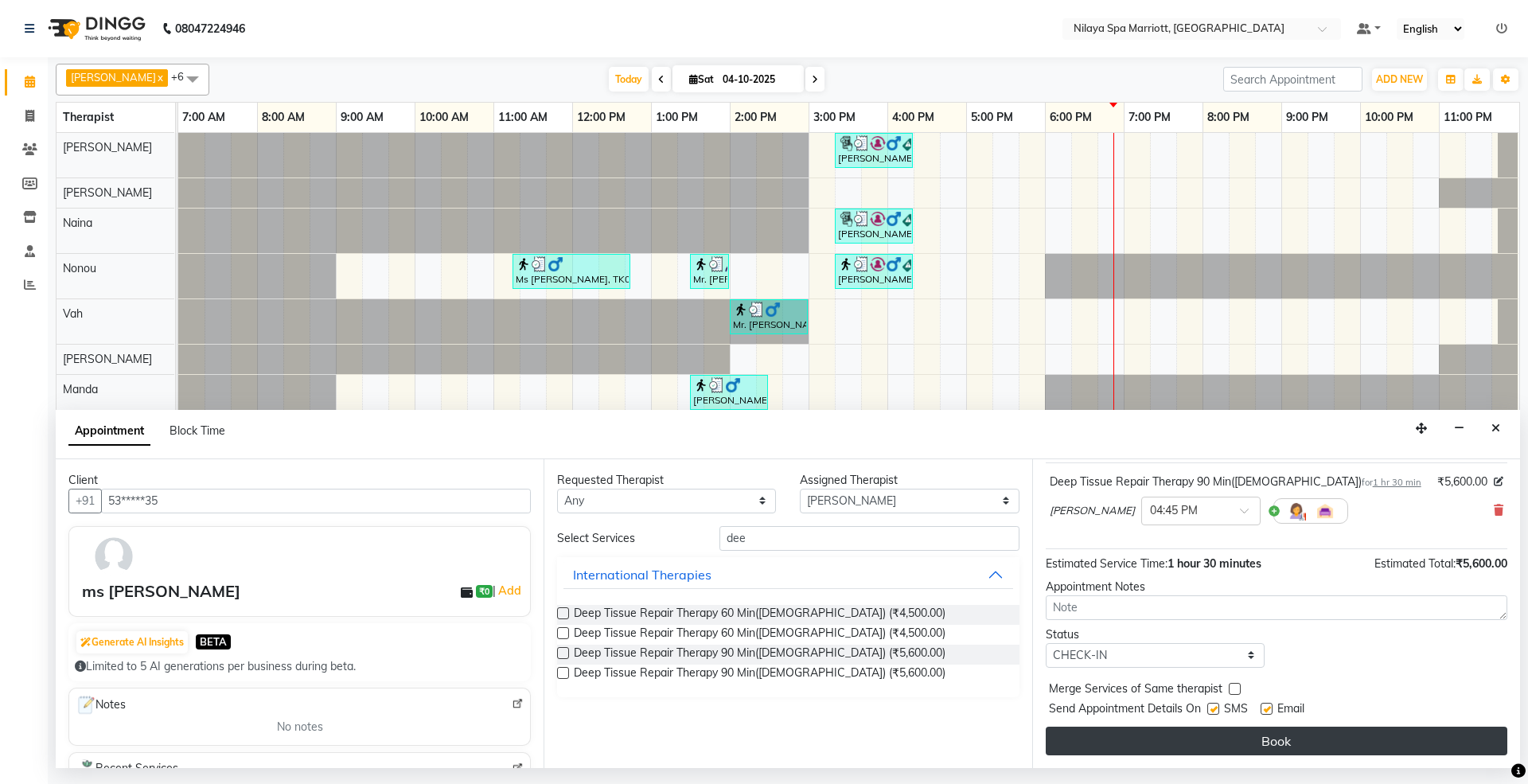
click at [1278, 749] on button "Book" at bounding box center [1276, 740] width 462 height 28
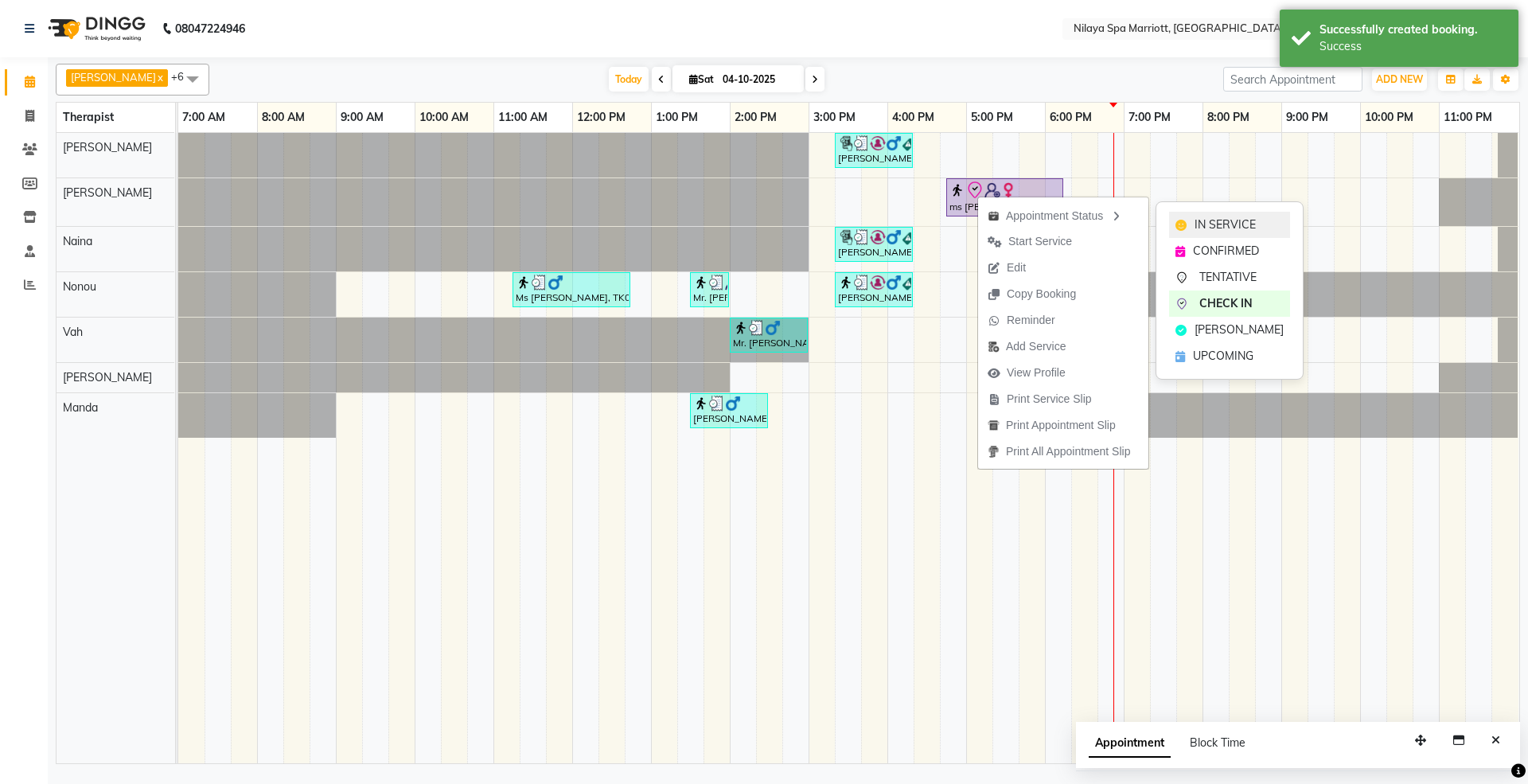
click at [1189, 218] on div "IN SERVICE" at bounding box center [1229, 224] width 121 height 26
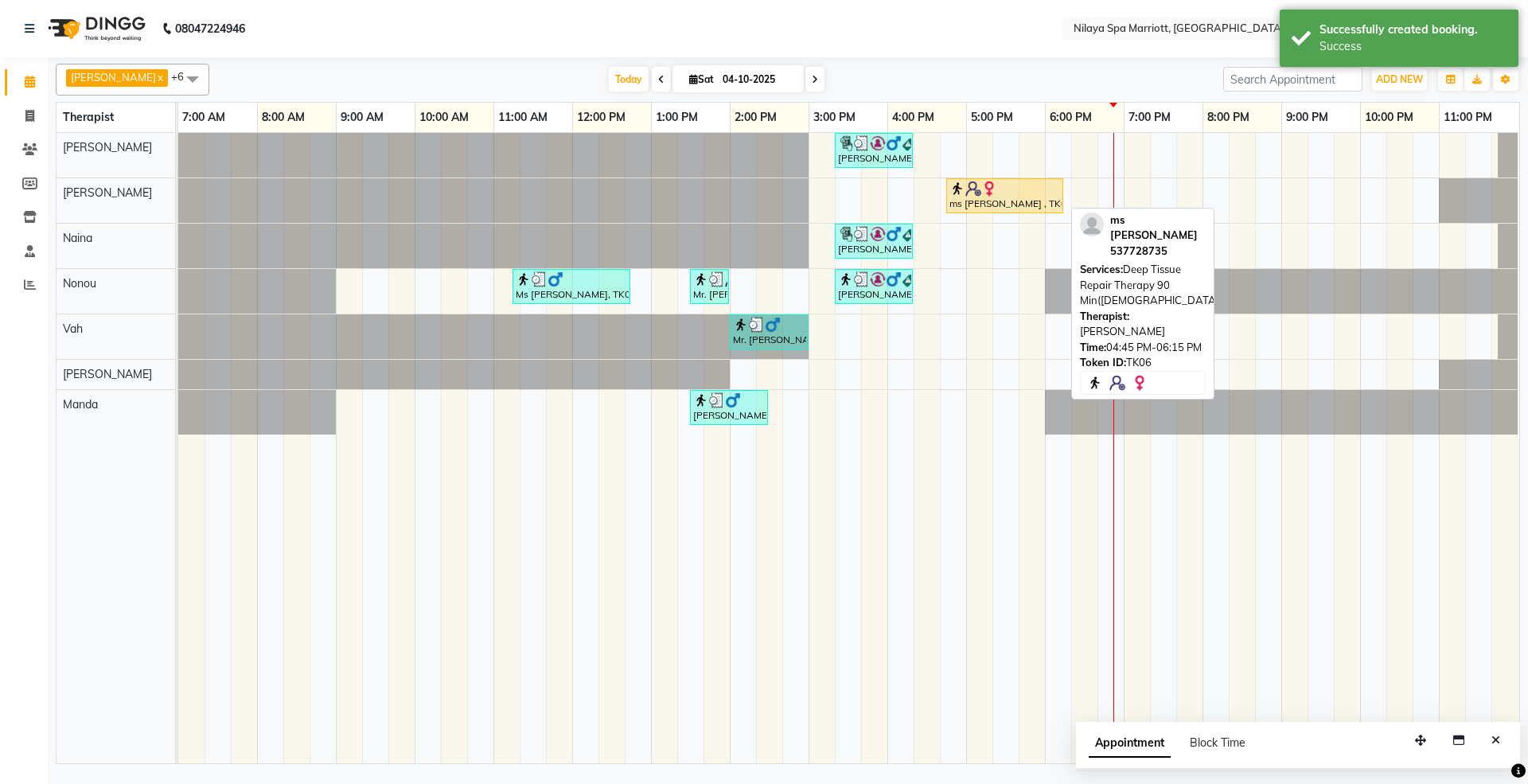
click at [991, 194] on img at bounding box center [989, 188] width 16 height 16
select select "1"
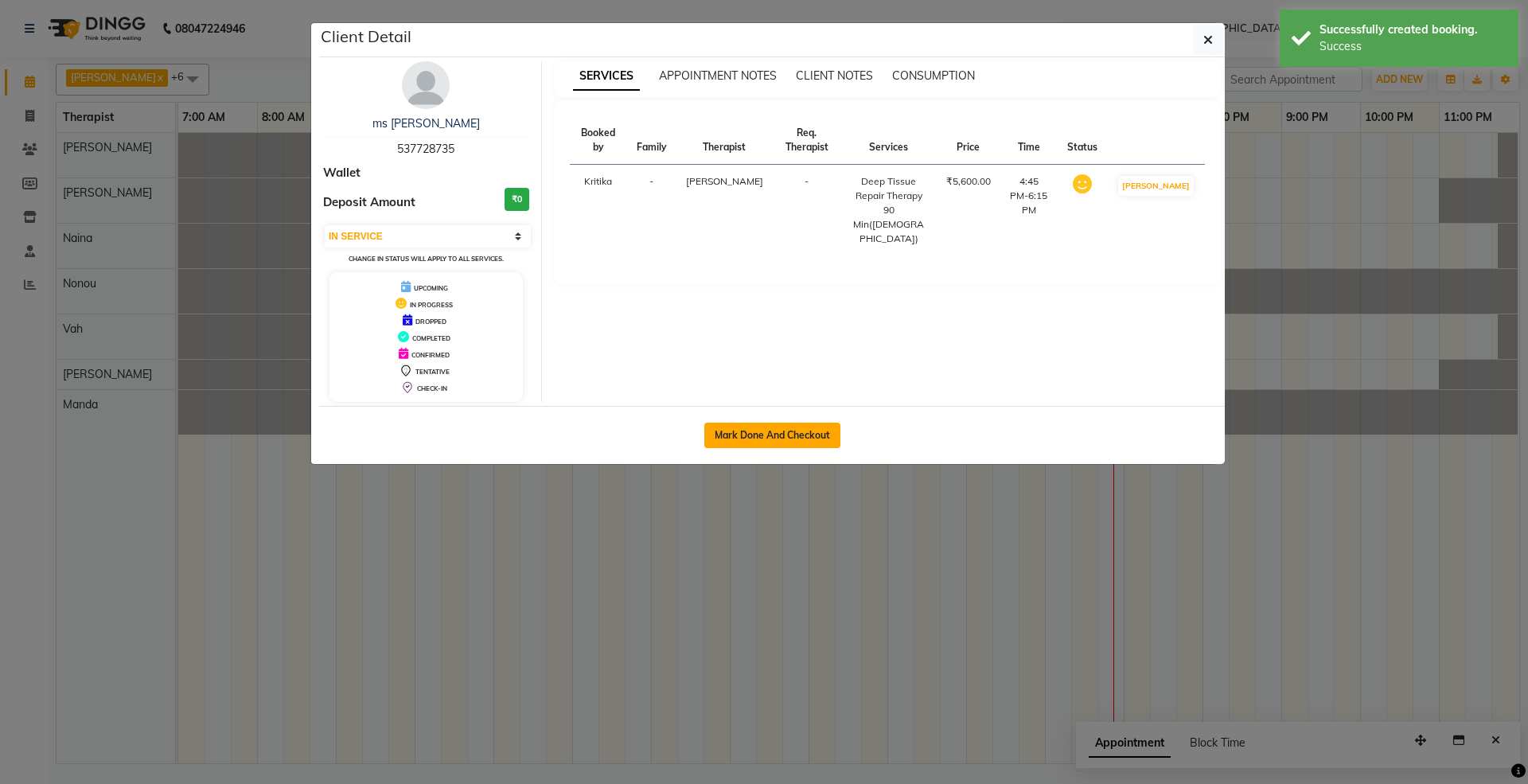
click at [825, 430] on button "Mark Done And Checkout" at bounding box center [772, 435] width 136 height 25
select select "7950"
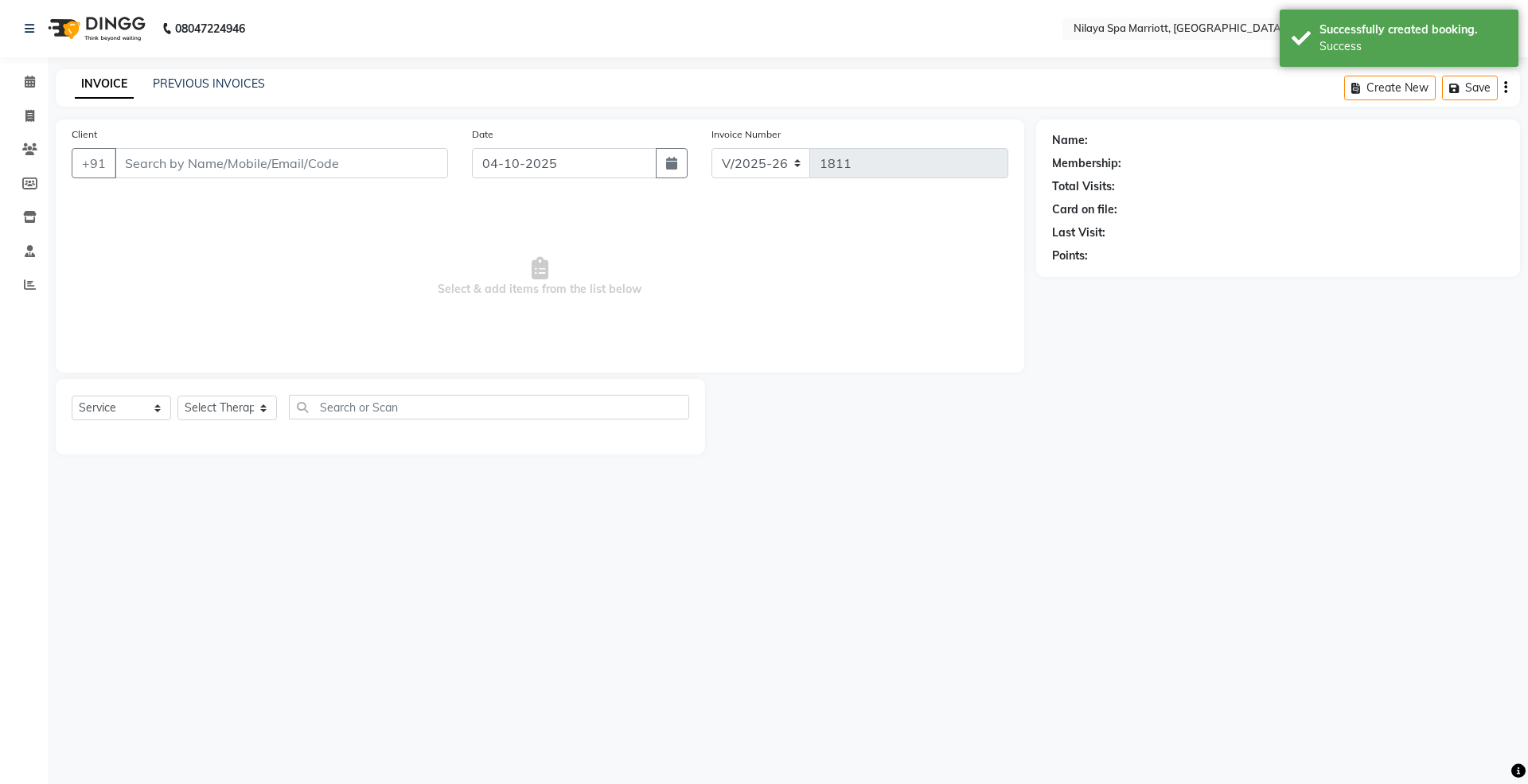
select select "package"
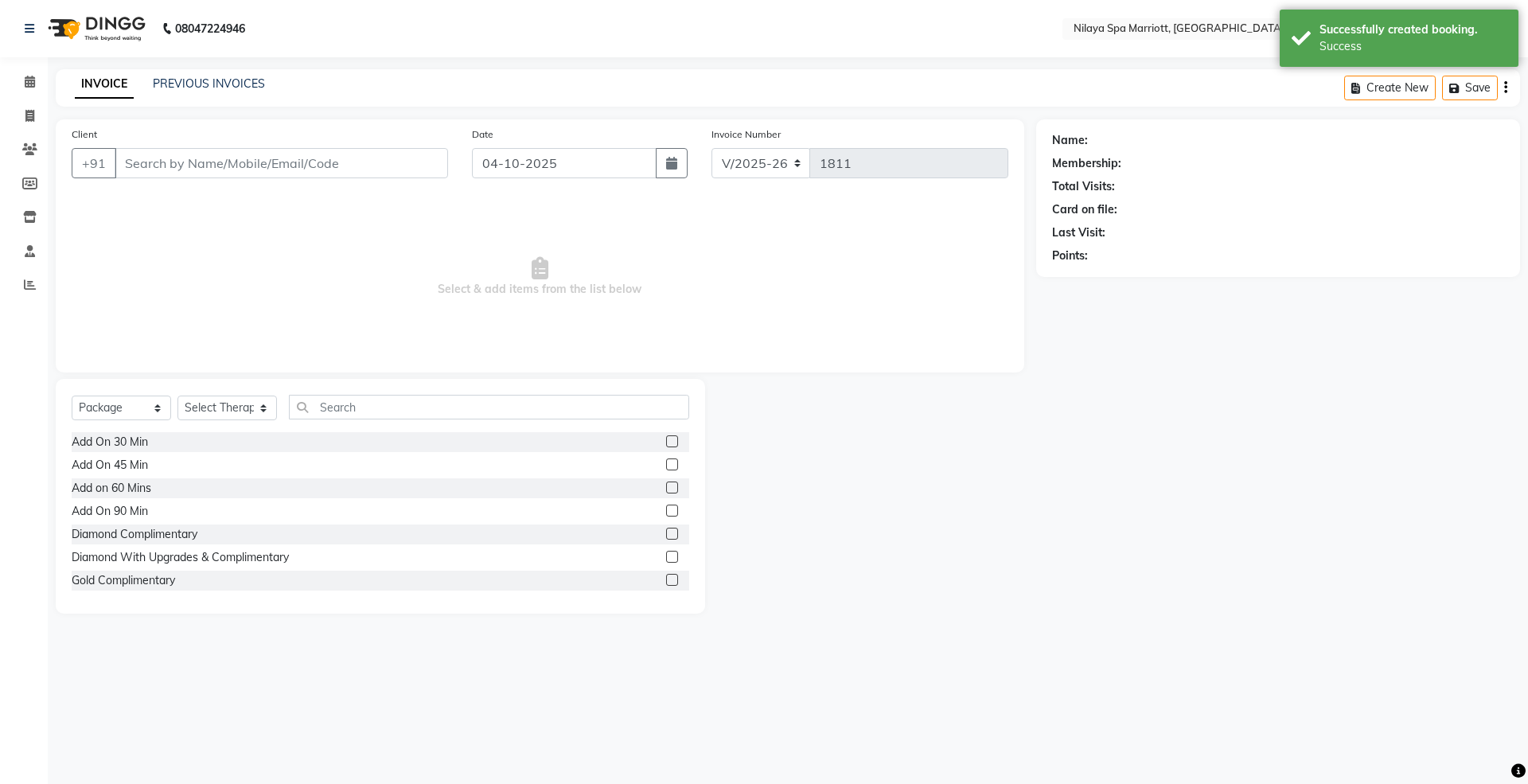
type input "53*****35"
select select "71650"
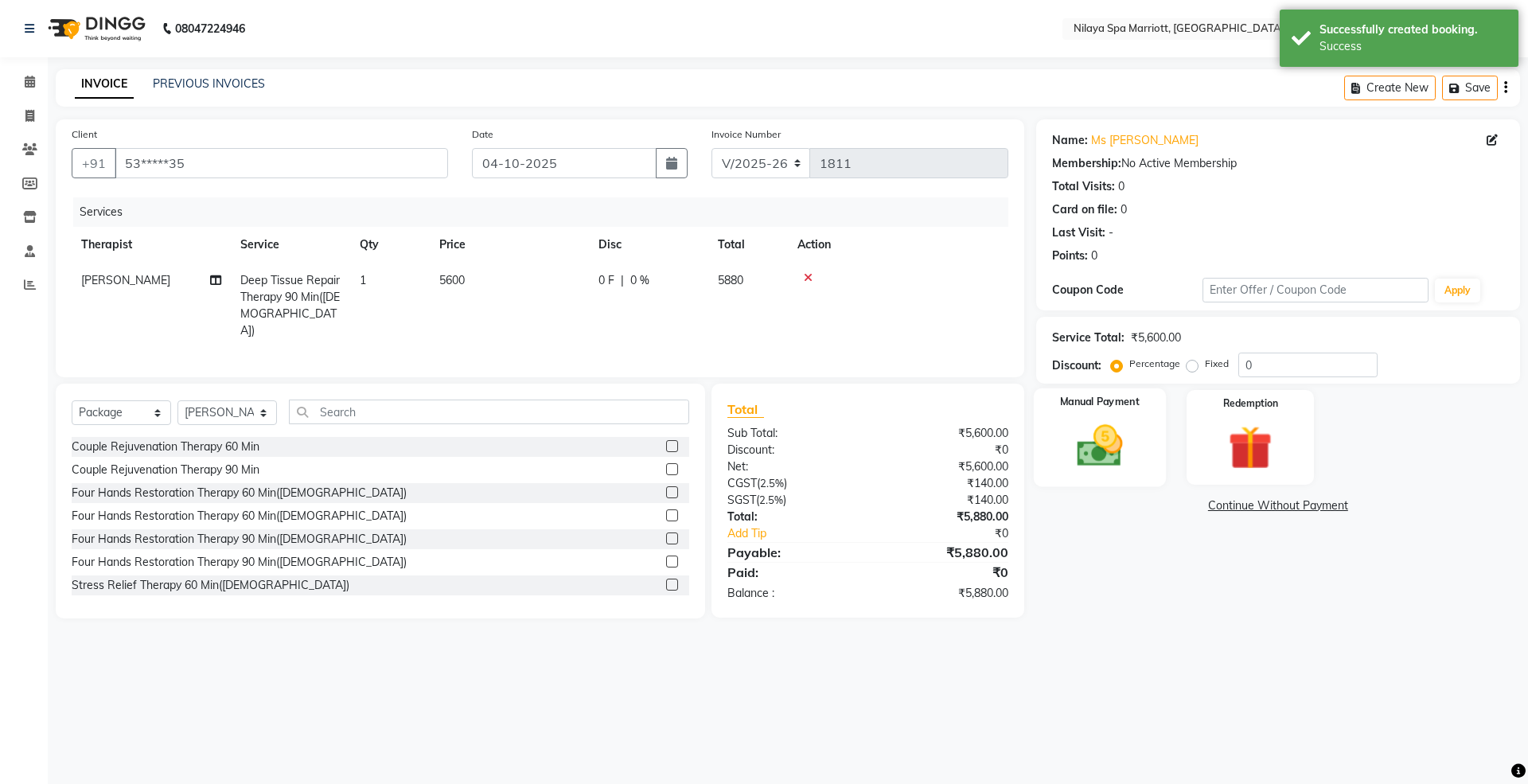
click at [1121, 447] on img at bounding box center [1100, 446] width 74 height 53
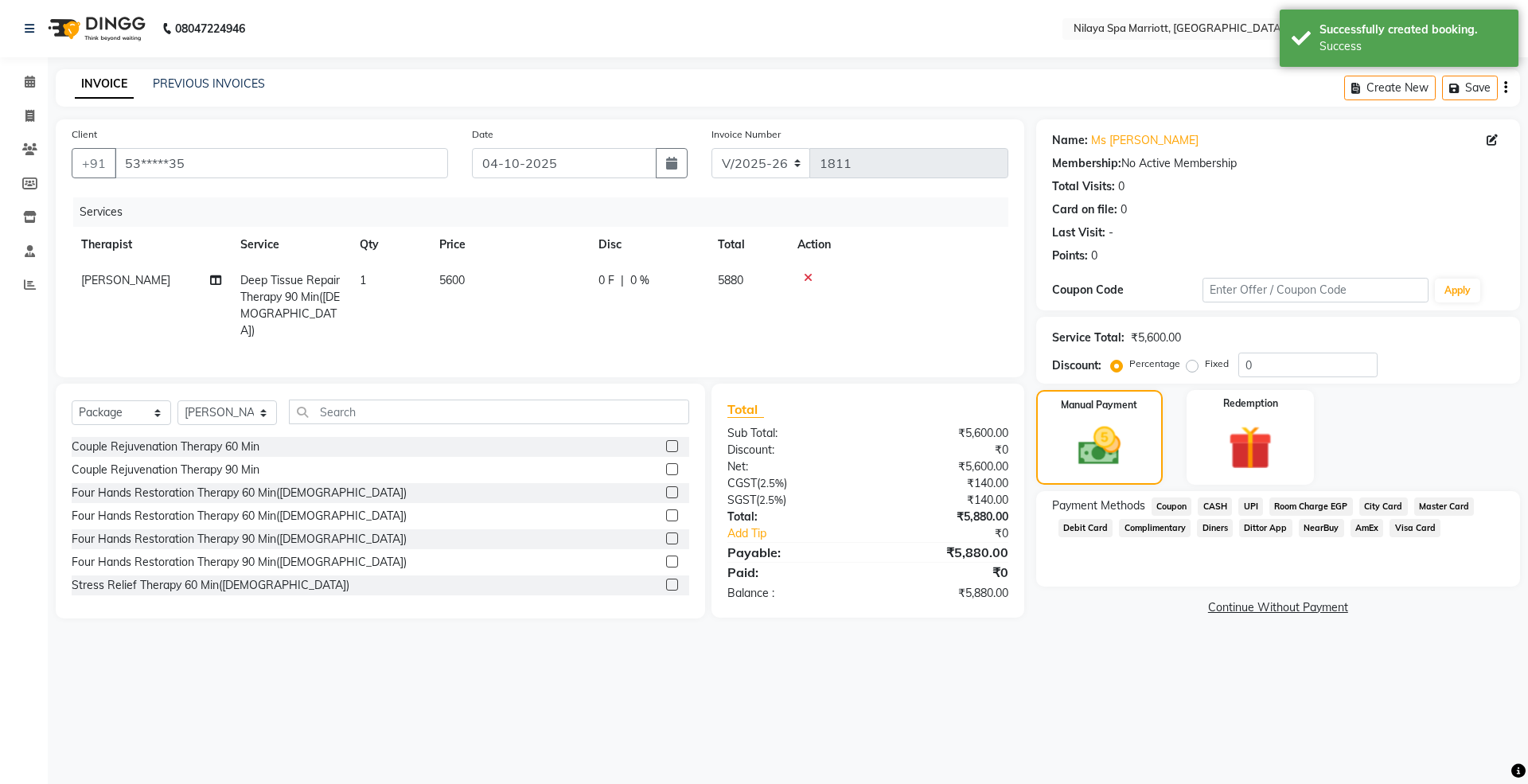
click at [1294, 500] on span "Room Charge EGP" at bounding box center [1311, 506] width 84 height 19
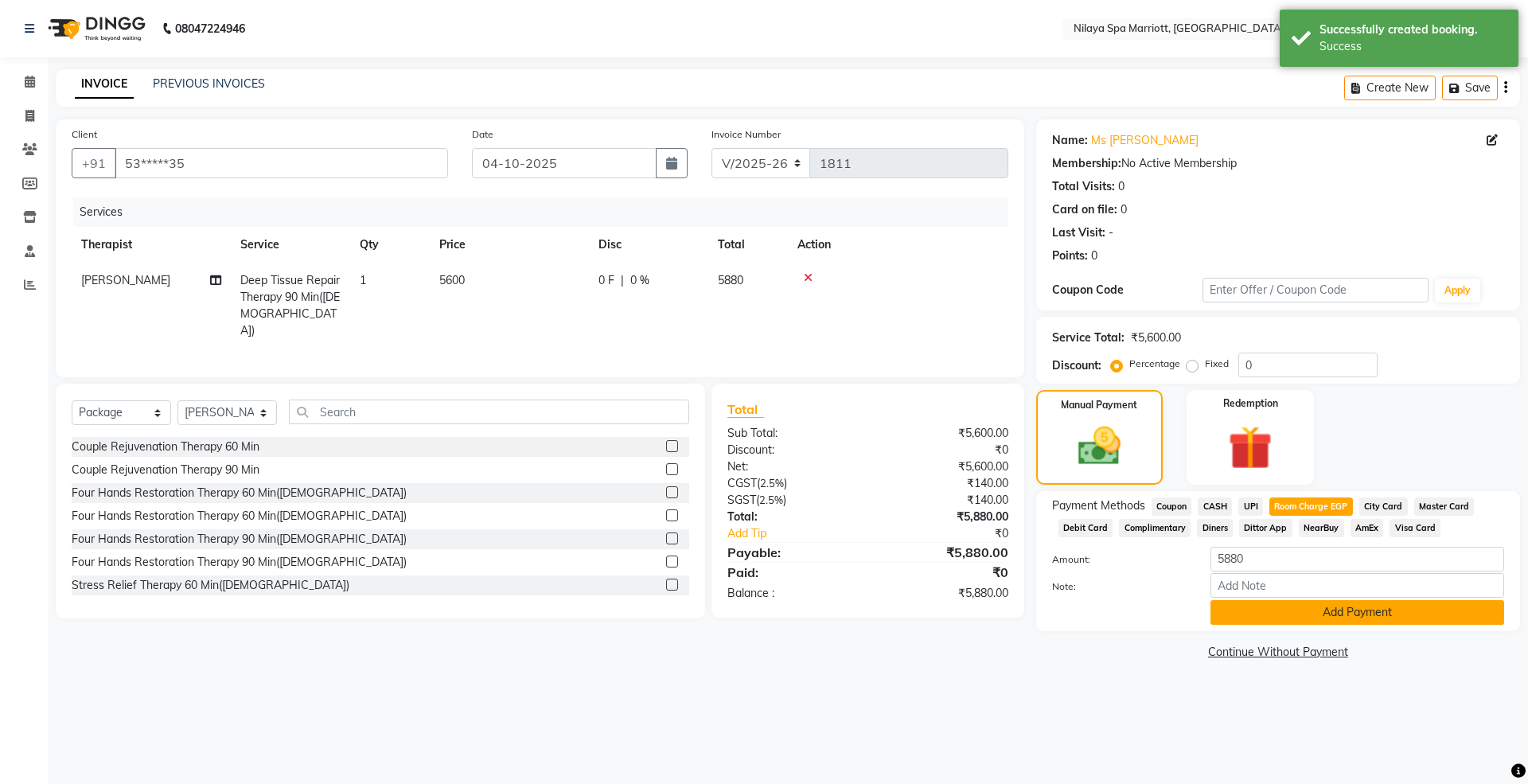
click at [1338, 620] on button "Add Payment" at bounding box center [1357, 611] width 294 height 24
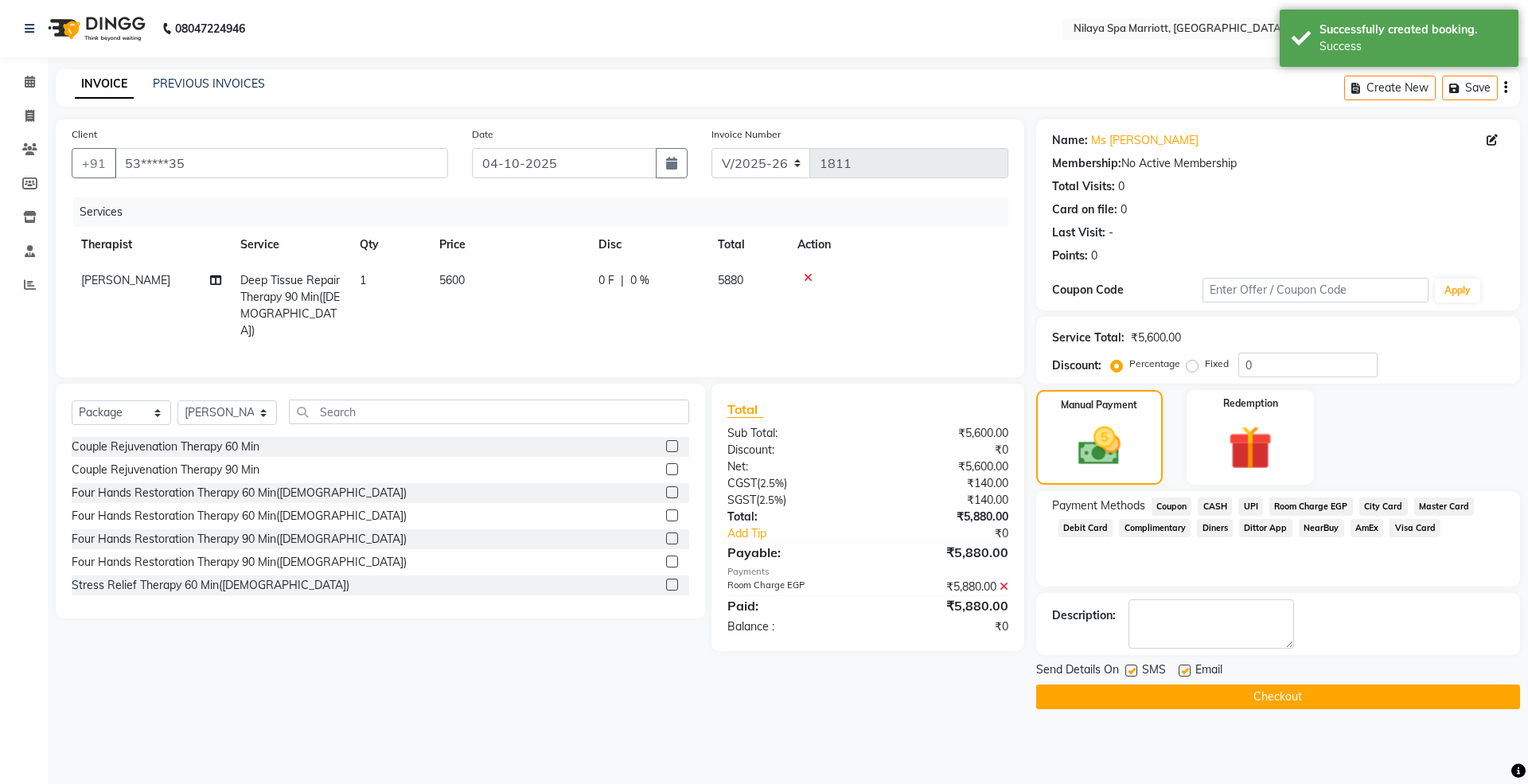
click at [1294, 687] on button "Checkout" at bounding box center [1278, 696] width 484 height 24
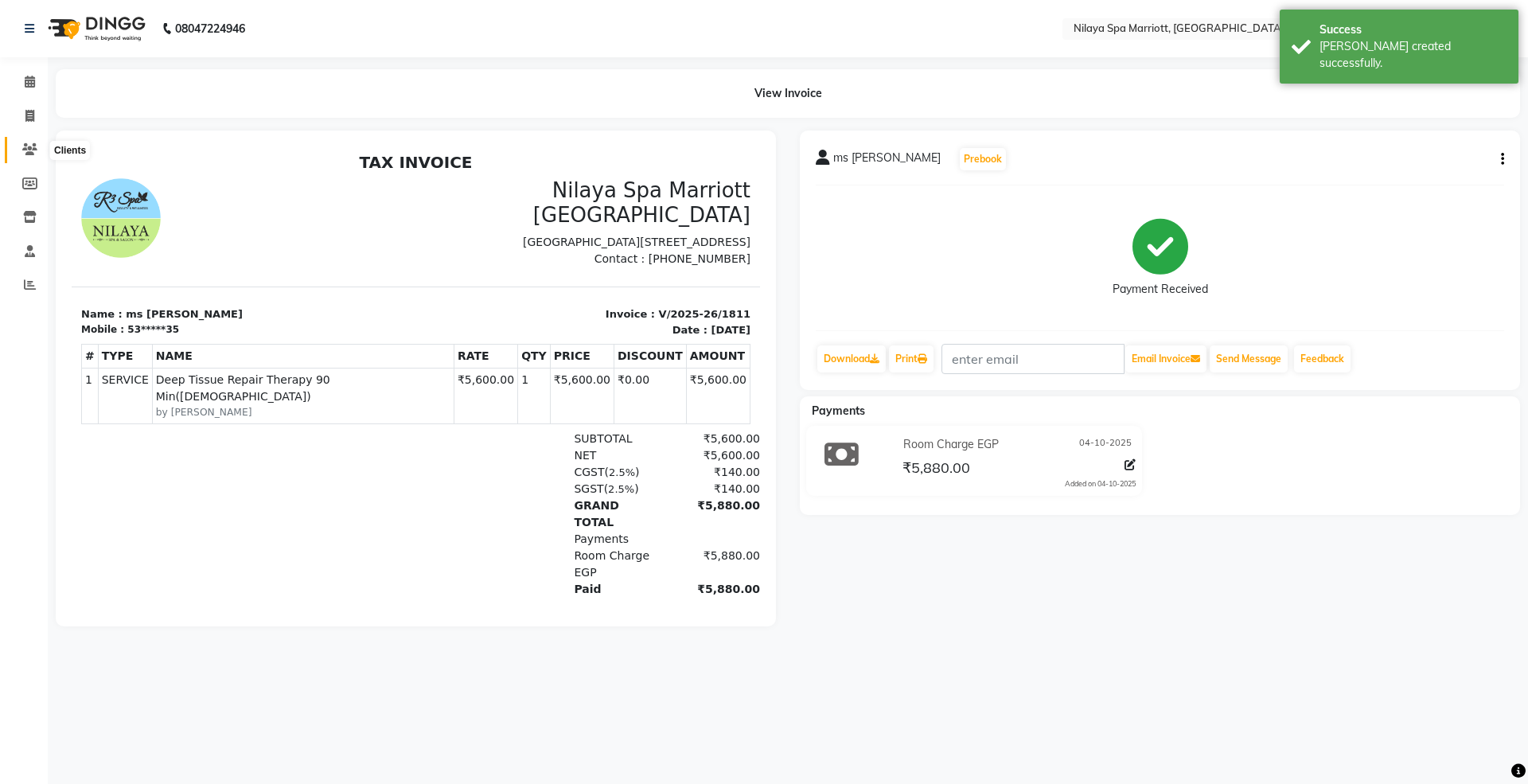
click at [36, 156] on span at bounding box center [29, 149] width 28 height 19
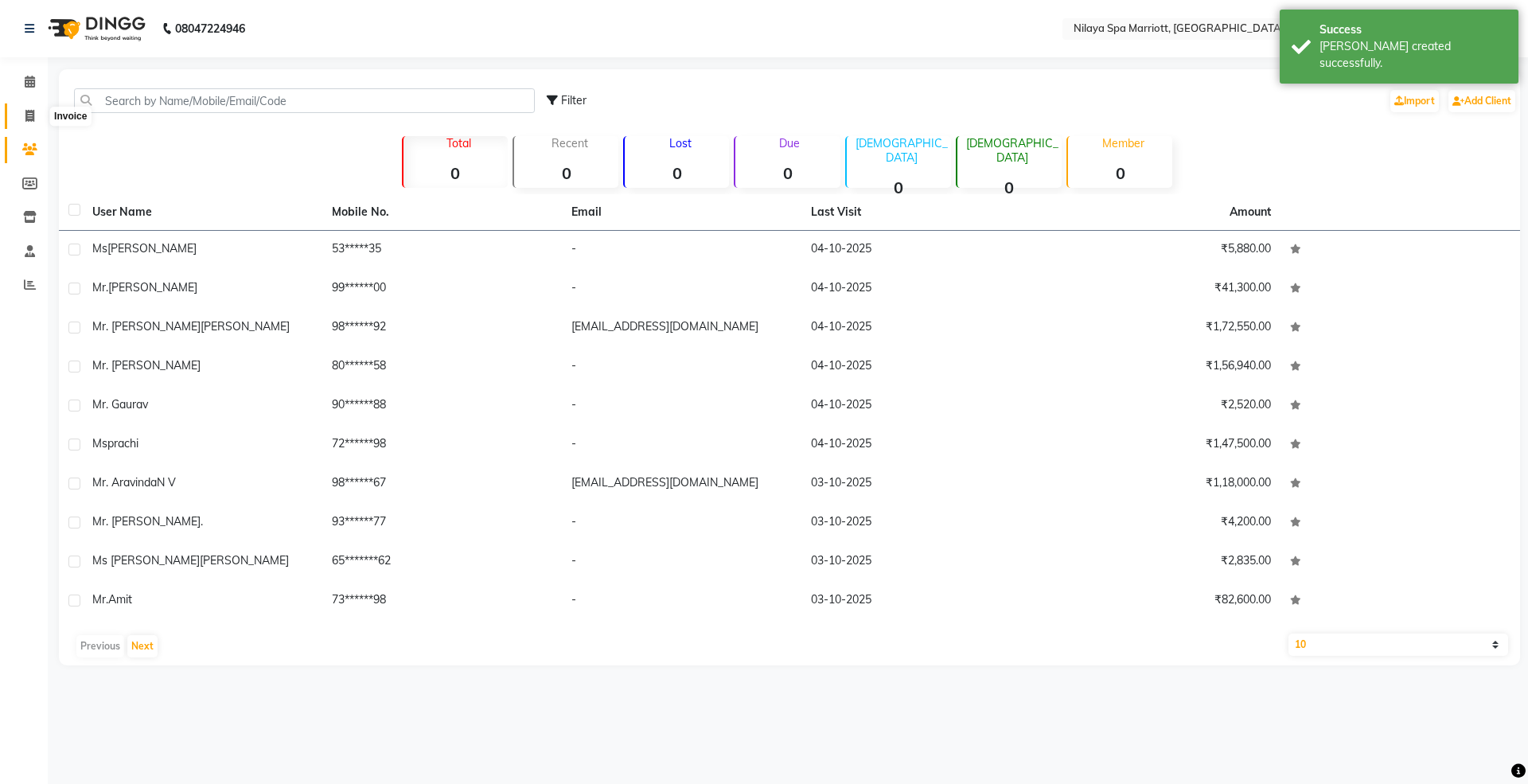
click at [25, 108] on span at bounding box center [29, 116] width 28 height 19
select select "7950"
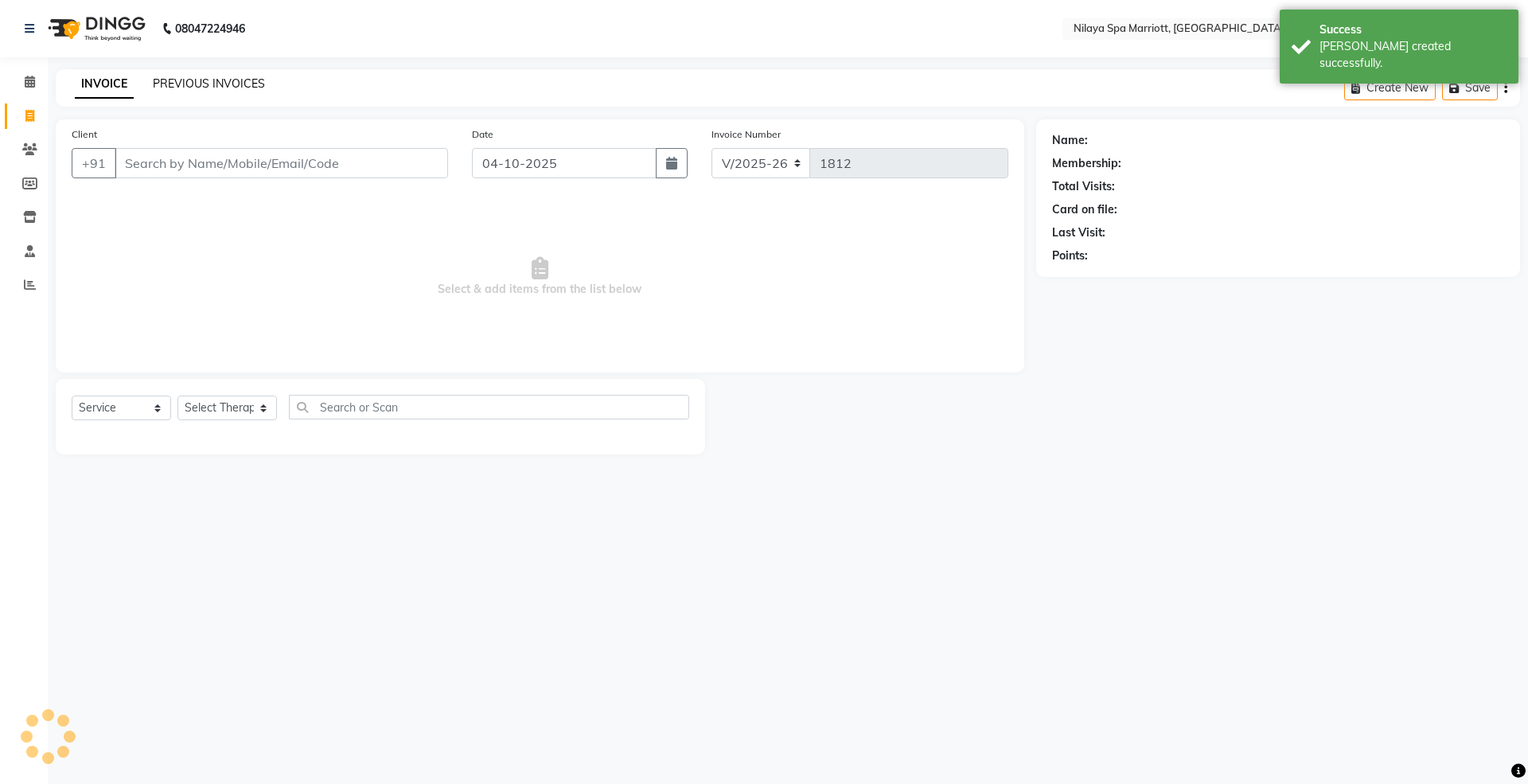
select select "package"
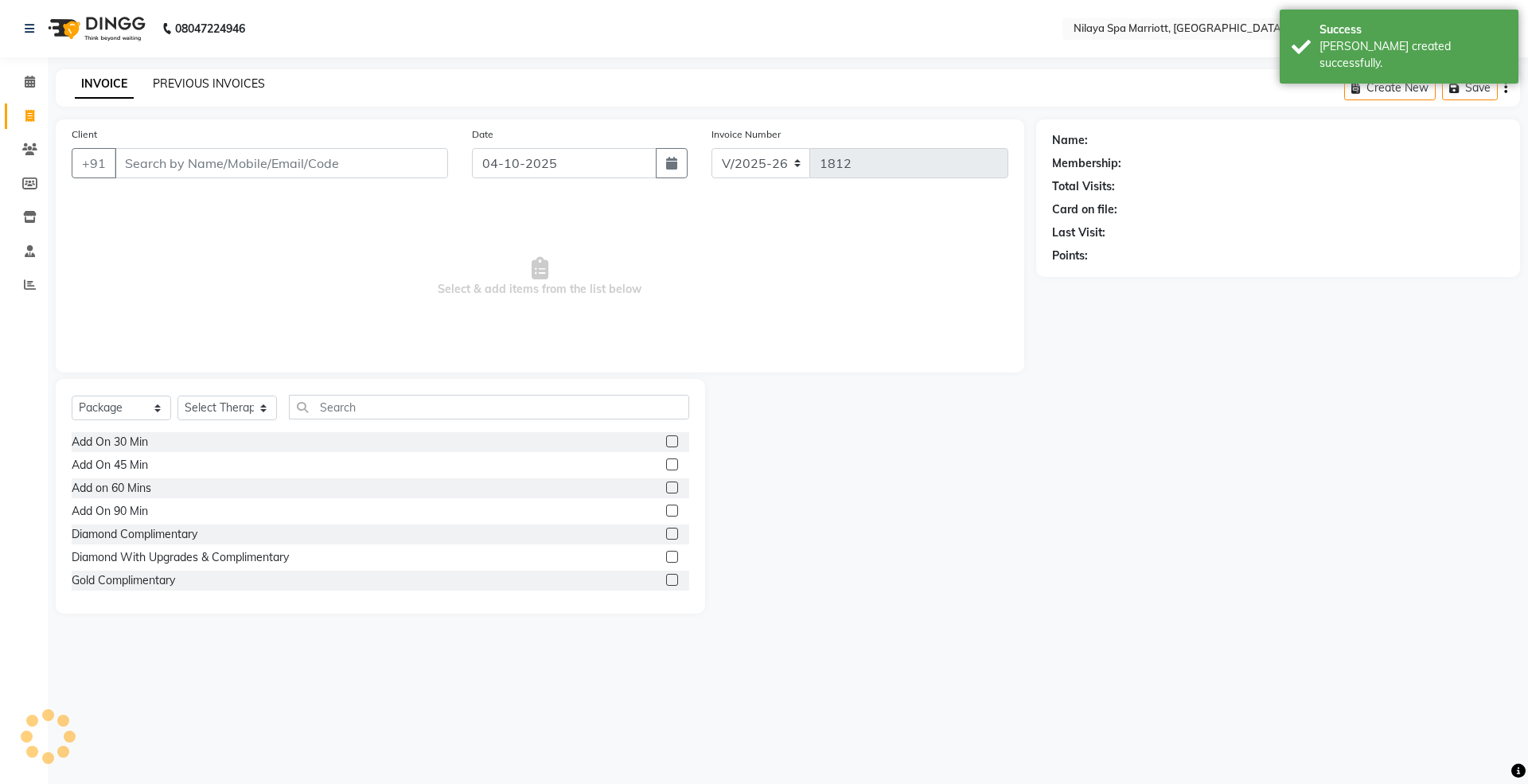
click at [177, 81] on link "PREVIOUS INVOICES" at bounding box center [209, 83] width 112 height 15
